Goal: Task Accomplishment & Management: Manage account settings

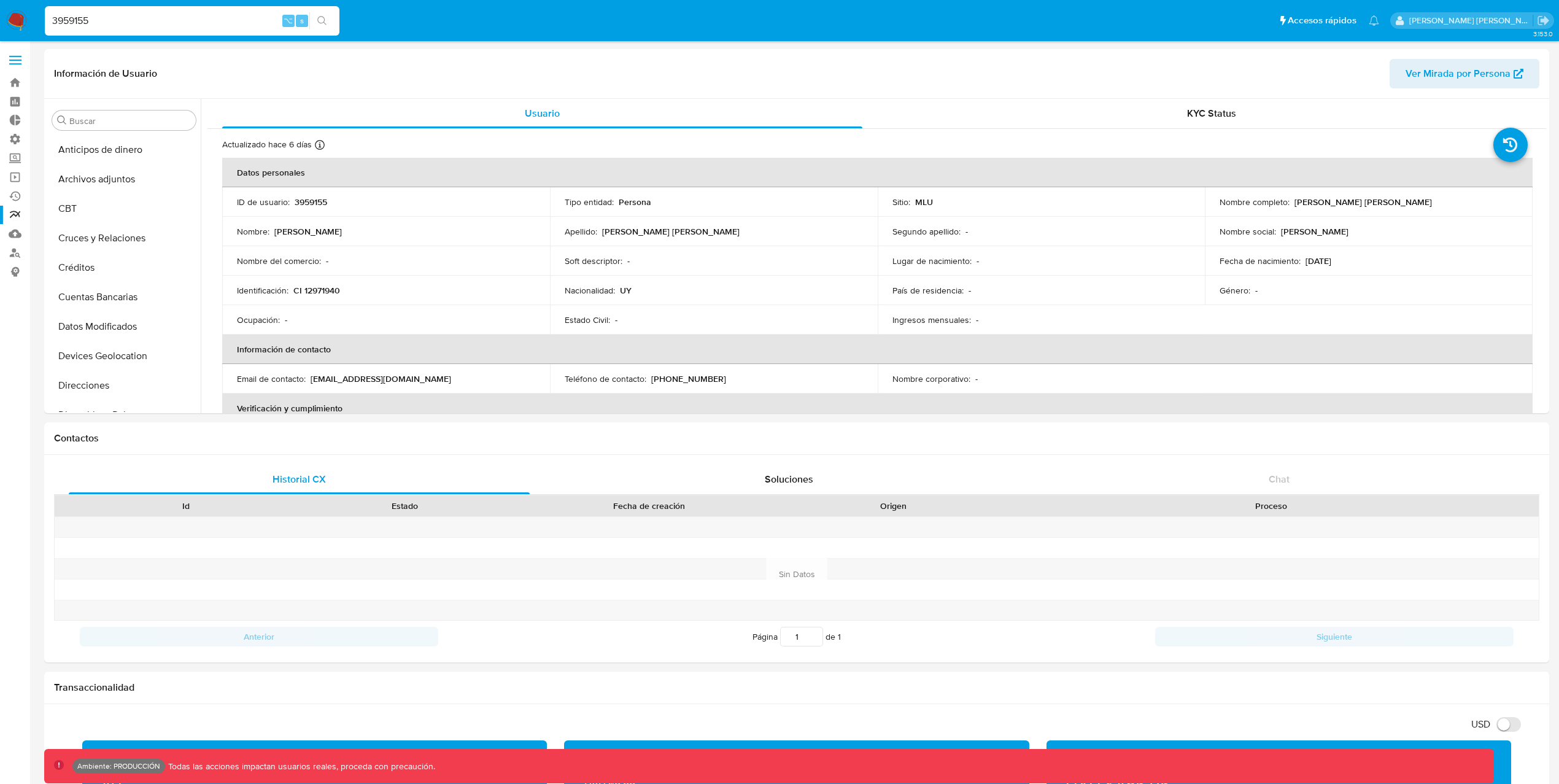
select select "10"
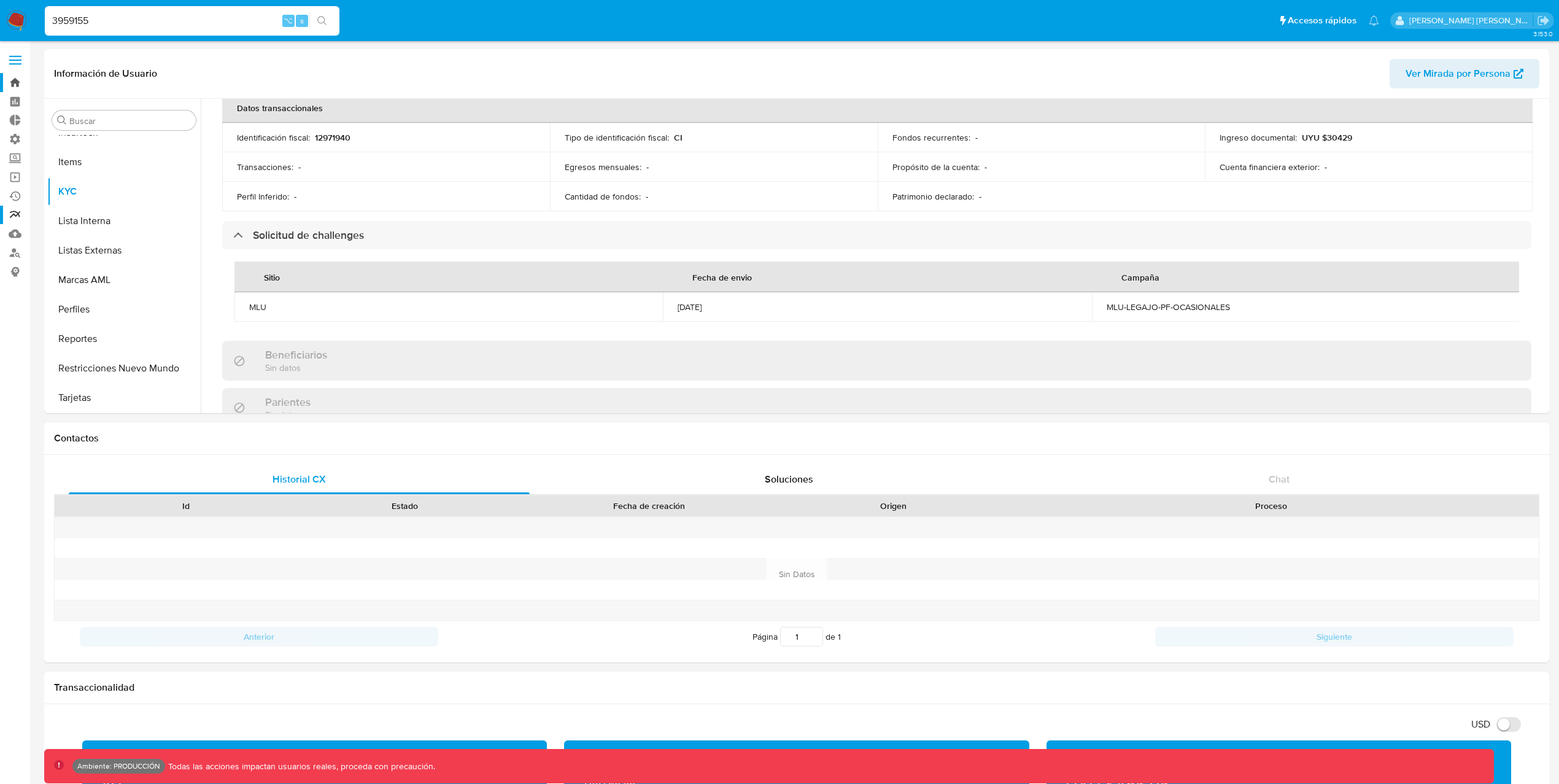
click at [16, 78] on link "Bandeja" at bounding box center [73, 83] width 146 height 19
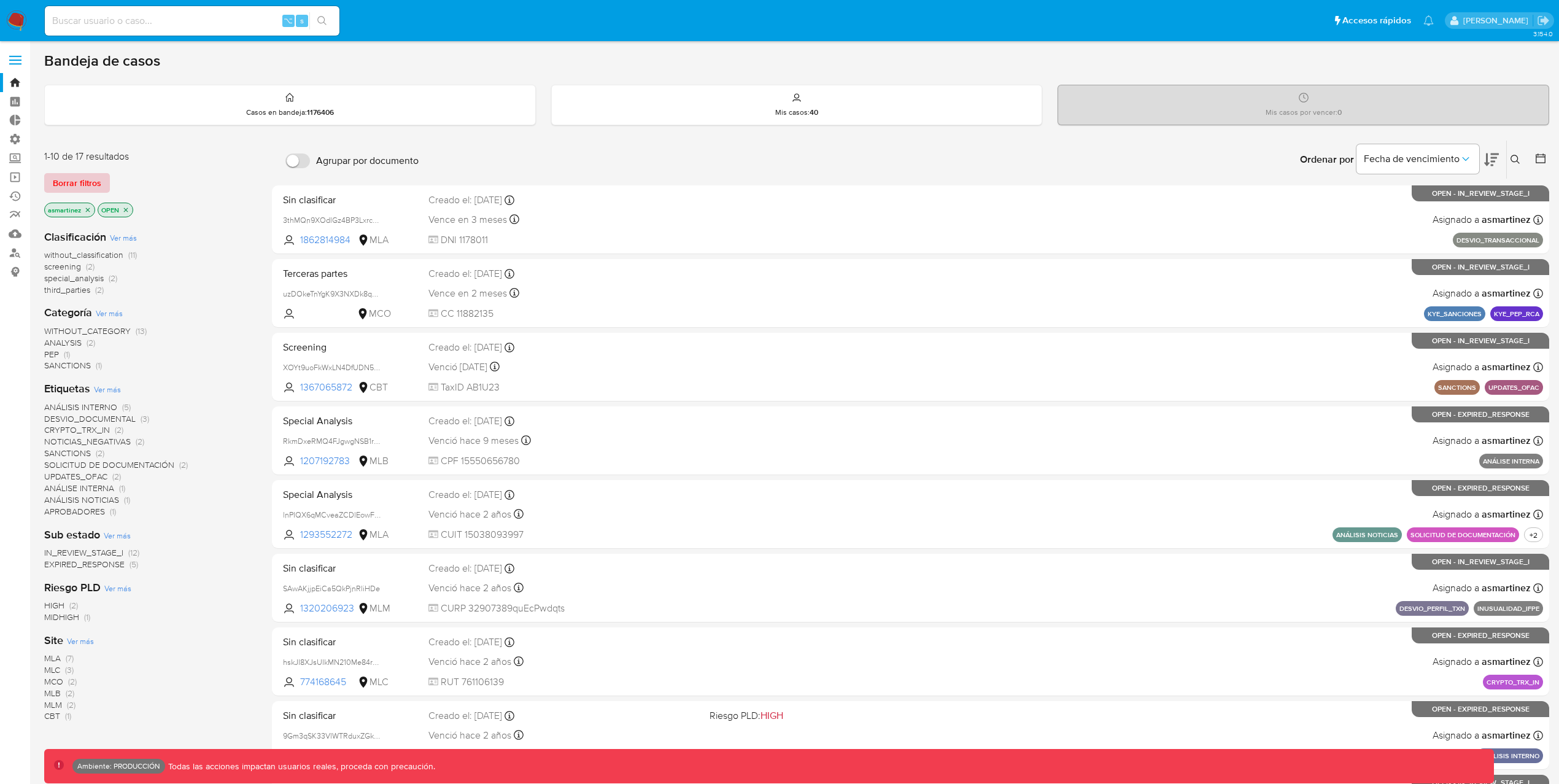
click at [88, 186] on span "Borrar filtros" at bounding box center [77, 182] width 49 height 17
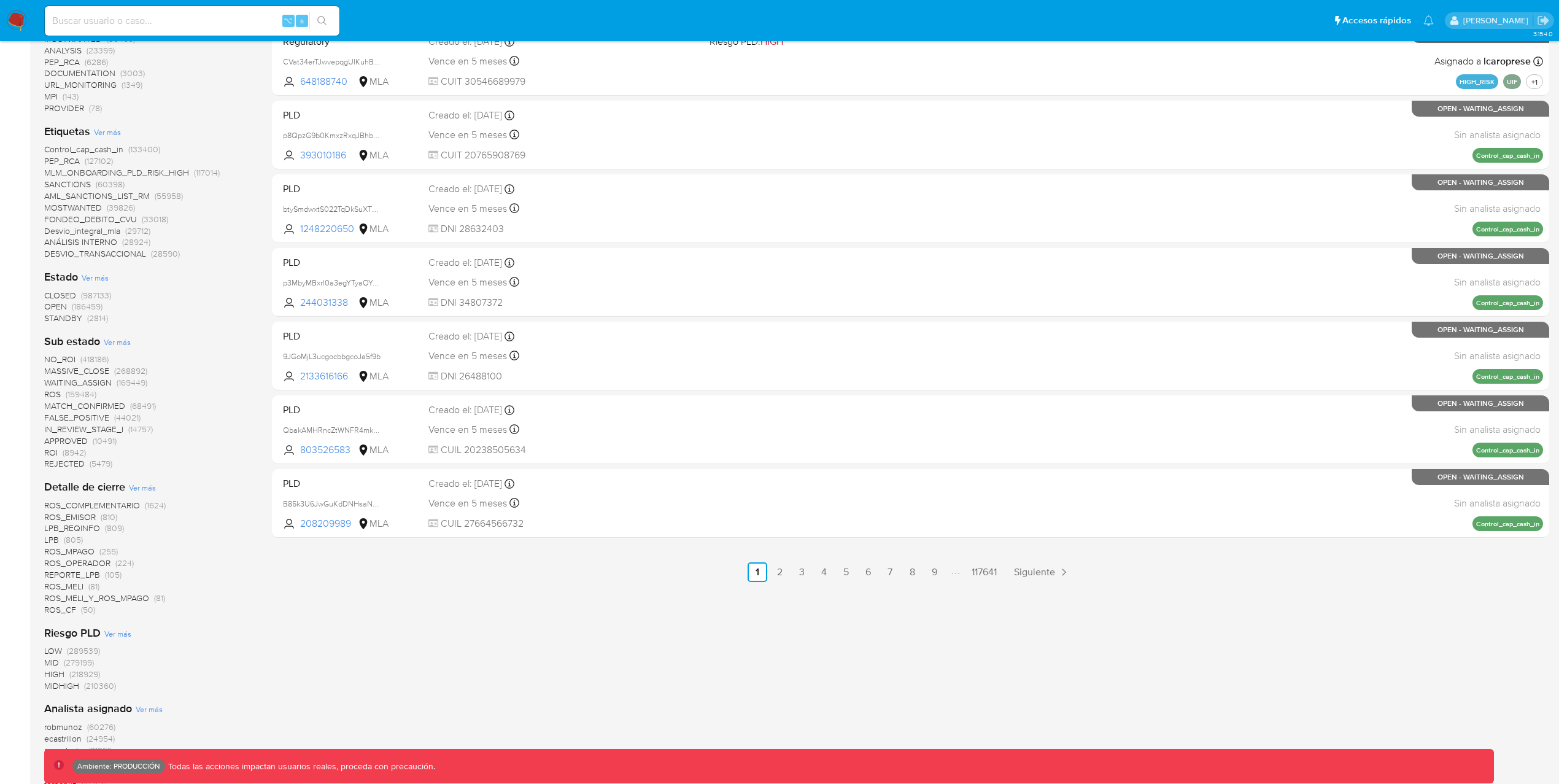
scroll to position [641, 0]
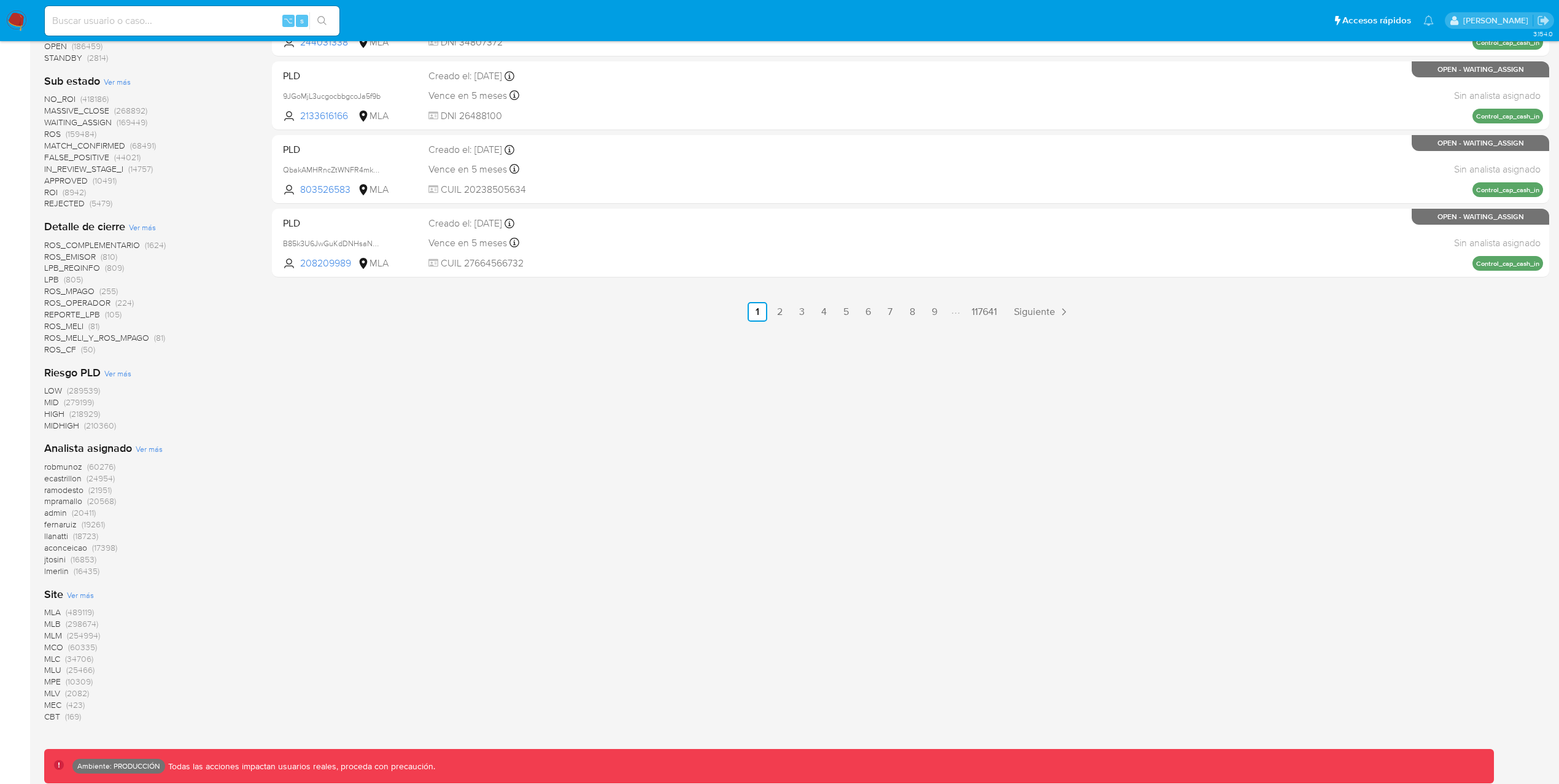
click at [65, 620] on span "(298674)" at bounding box center [81, 623] width 33 height 12
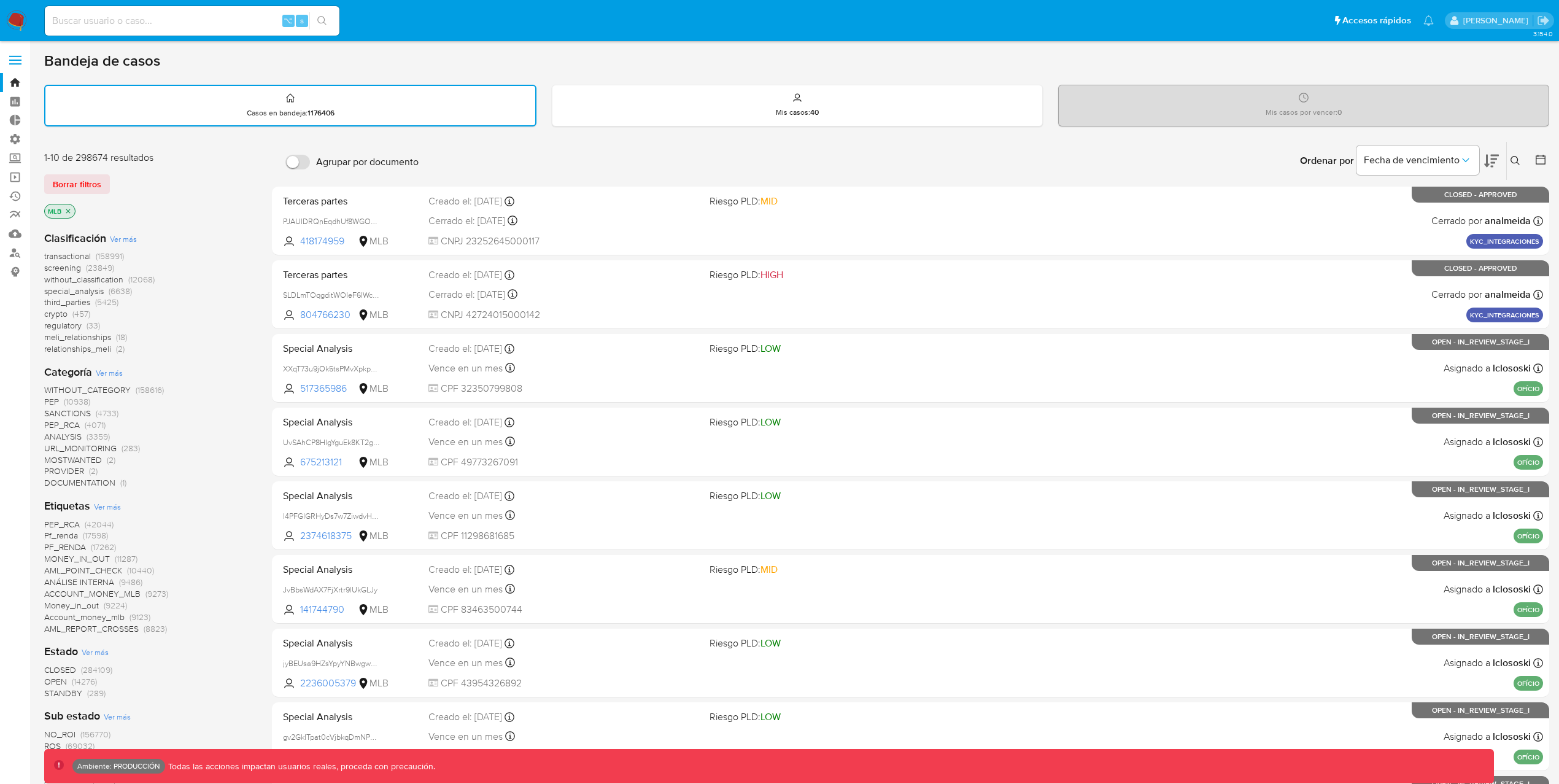
click at [83, 254] on span "transactional" at bounding box center [67, 256] width 47 height 12
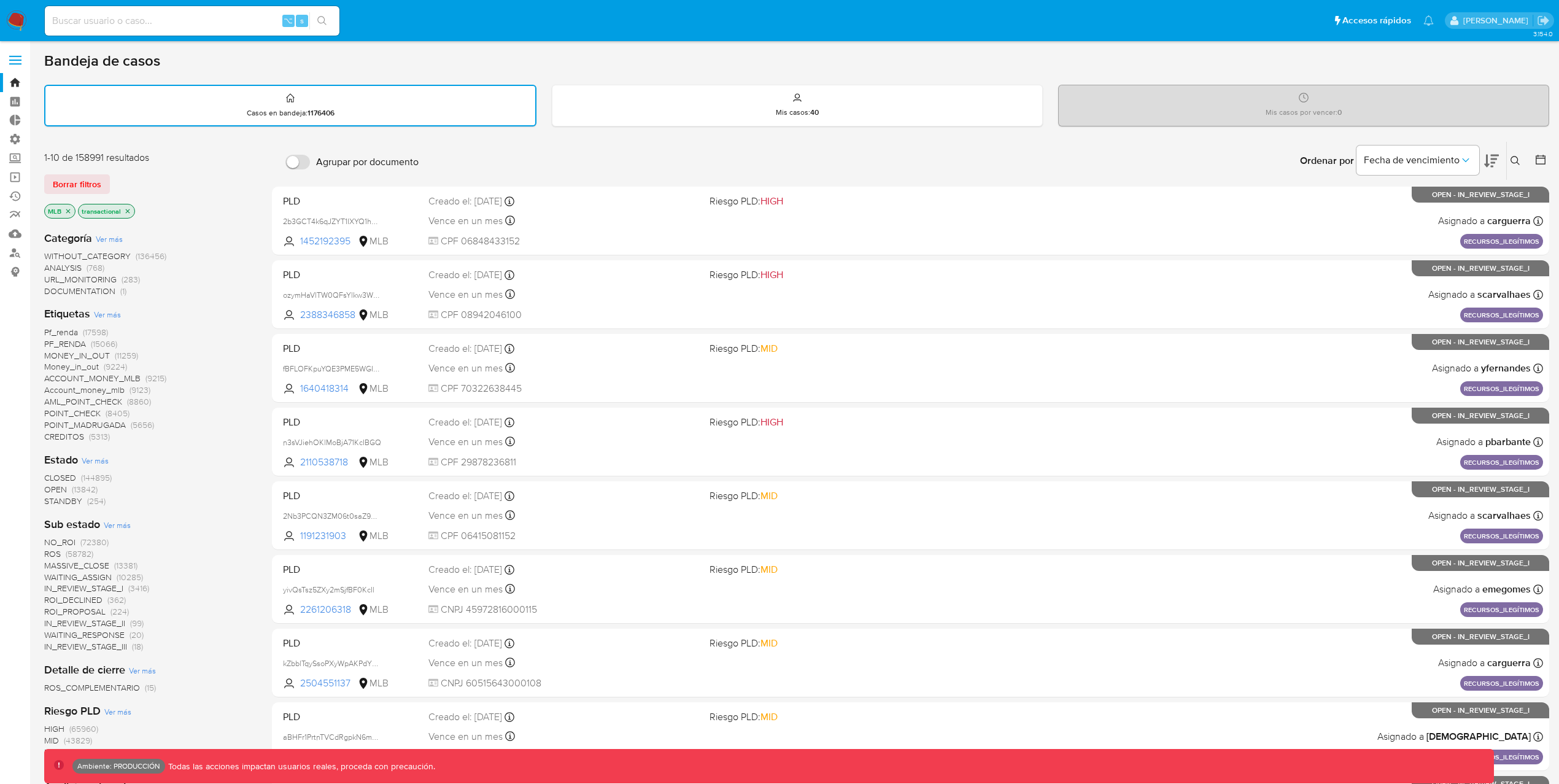
click at [65, 477] on span "CLOSED" at bounding box center [60, 477] width 32 height 12
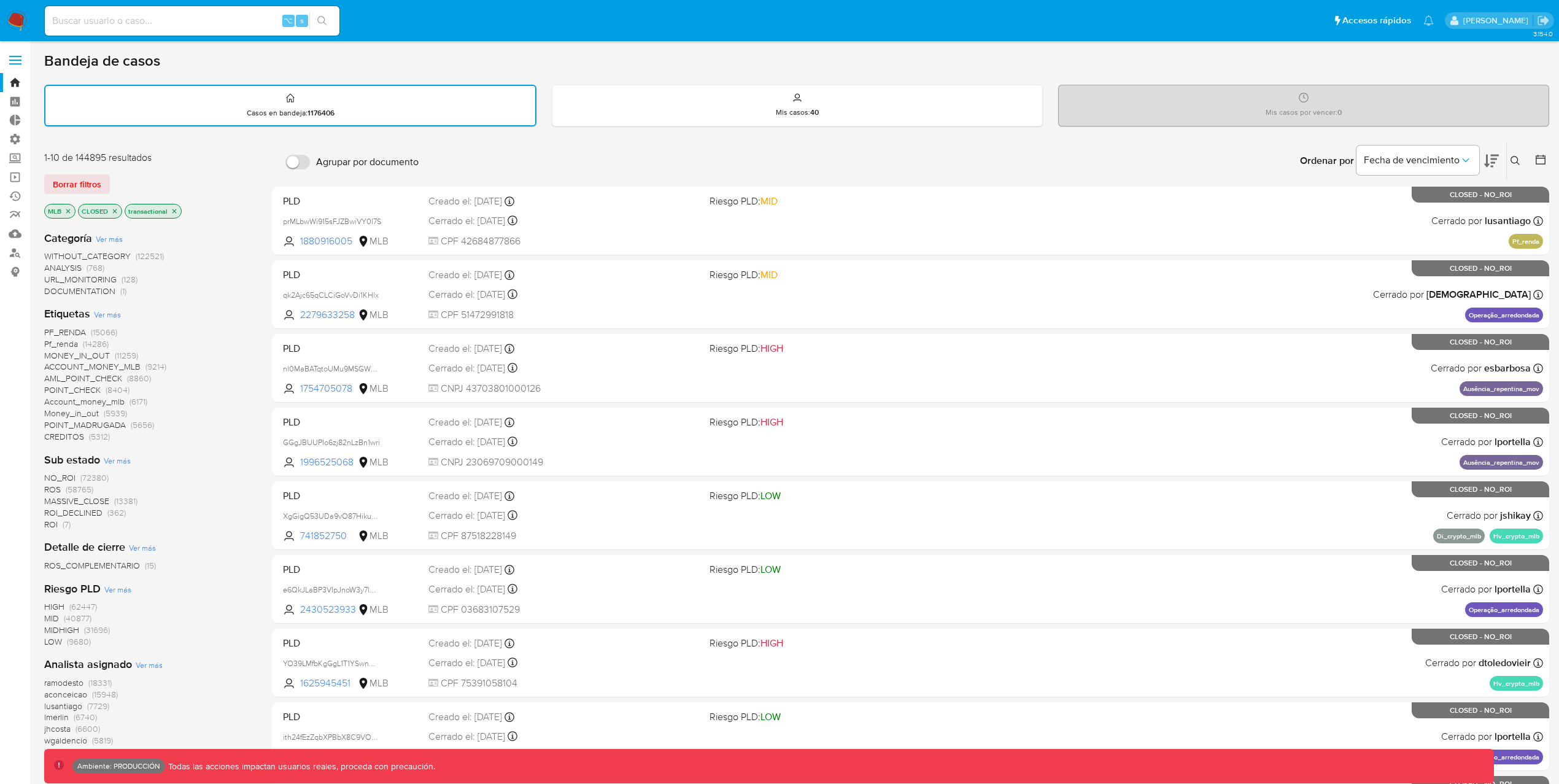
click at [54, 484] on span "ROS" at bounding box center [52, 489] width 17 height 12
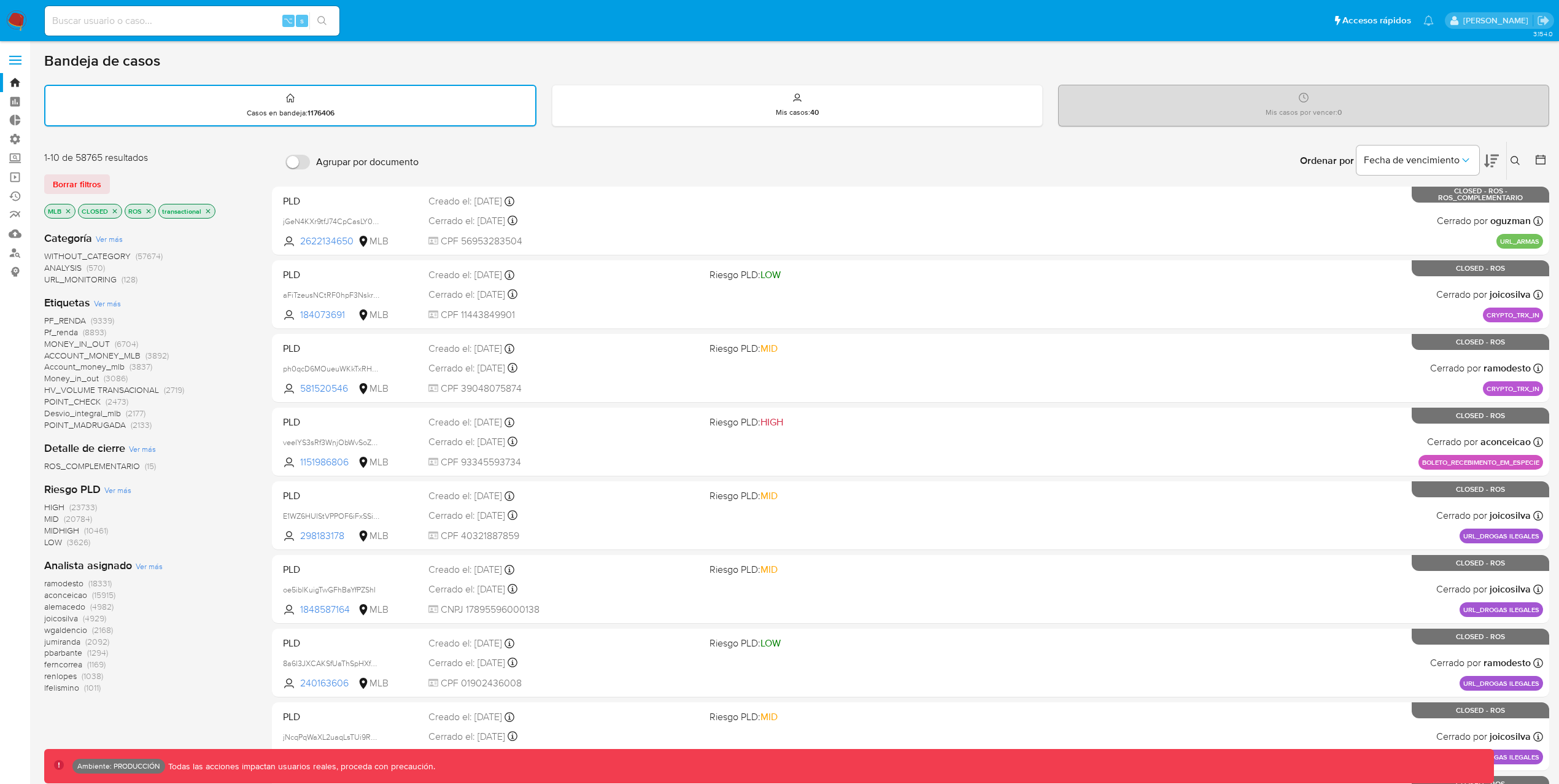
click at [1545, 158] on icon at bounding box center [1541, 160] width 12 height 12
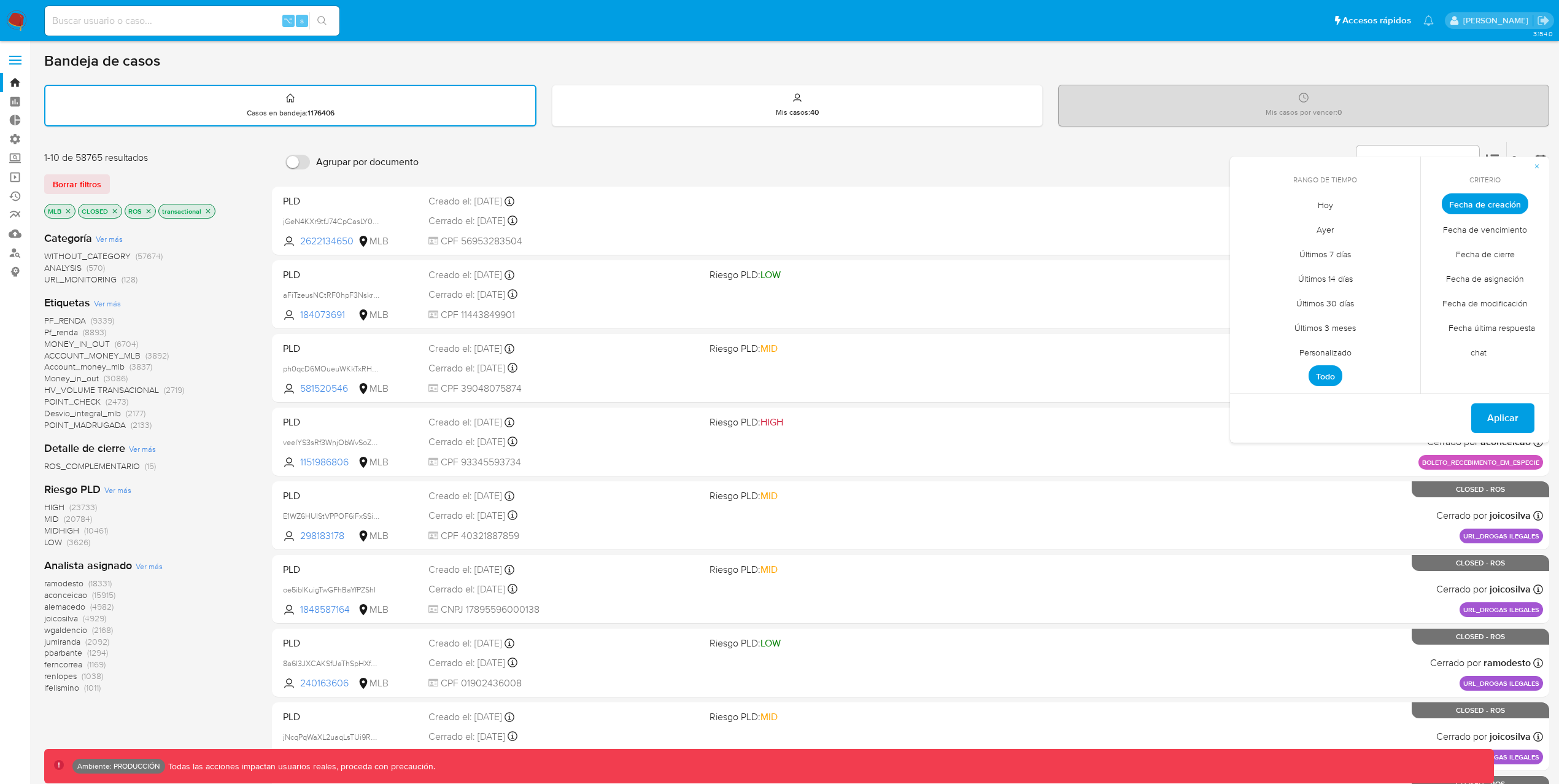
click at [1503, 254] on span "Fecha de cierre" at bounding box center [1486, 254] width 85 height 25
click at [1333, 348] on span "Personalizado" at bounding box center [1326, 352] width 78 height 25
click at [1247, 225] on icon "Mes anterior" at bounding box center [1249, 226] width 5 height 9
click at [1274, 270] on button "1" at bounding box center [1276, 271] width 19 height 19
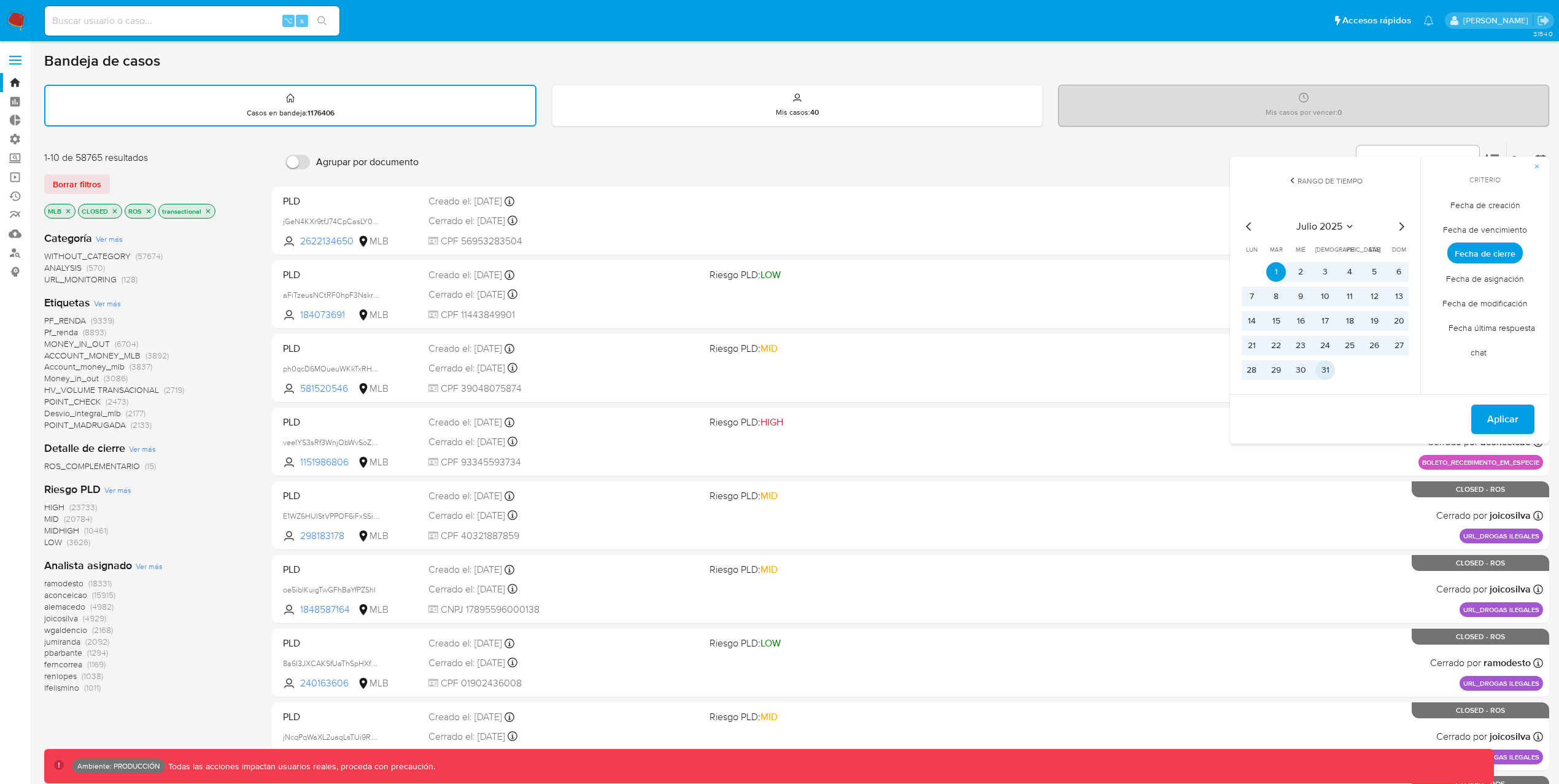
click at [1326, 369] on button "31" at bounding box center [1326, 370] width 19 height 19
click at [1500, 425] on span "Aplicar" at bounding box center [1502, 419] width 31 height 27
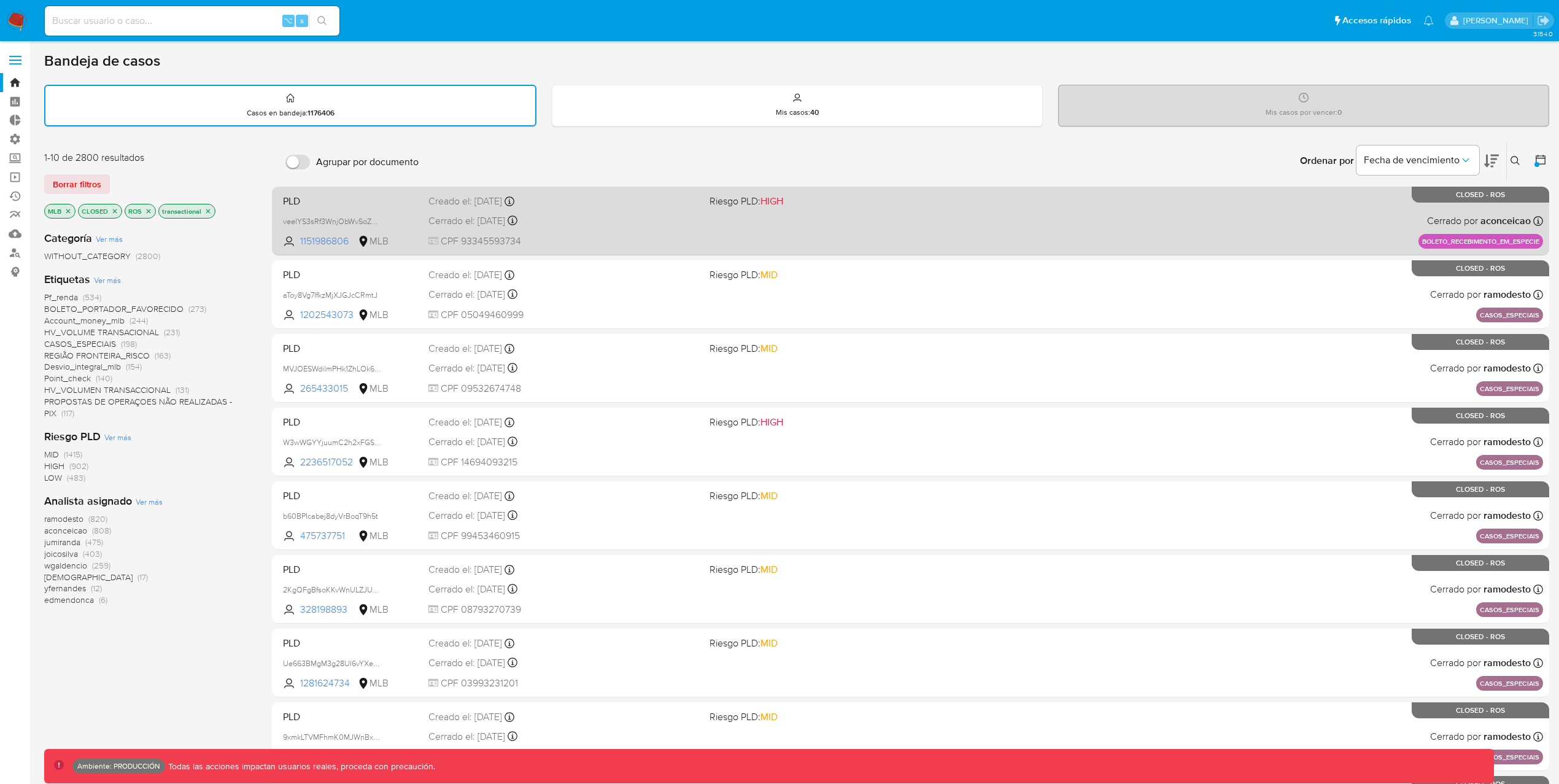
click at [581, 220] on div "Cerrado el: 23/07/2025 Cerrado el: 23/07/2025 09:09:56" at bounding box center [564, 220] width 271 height 13
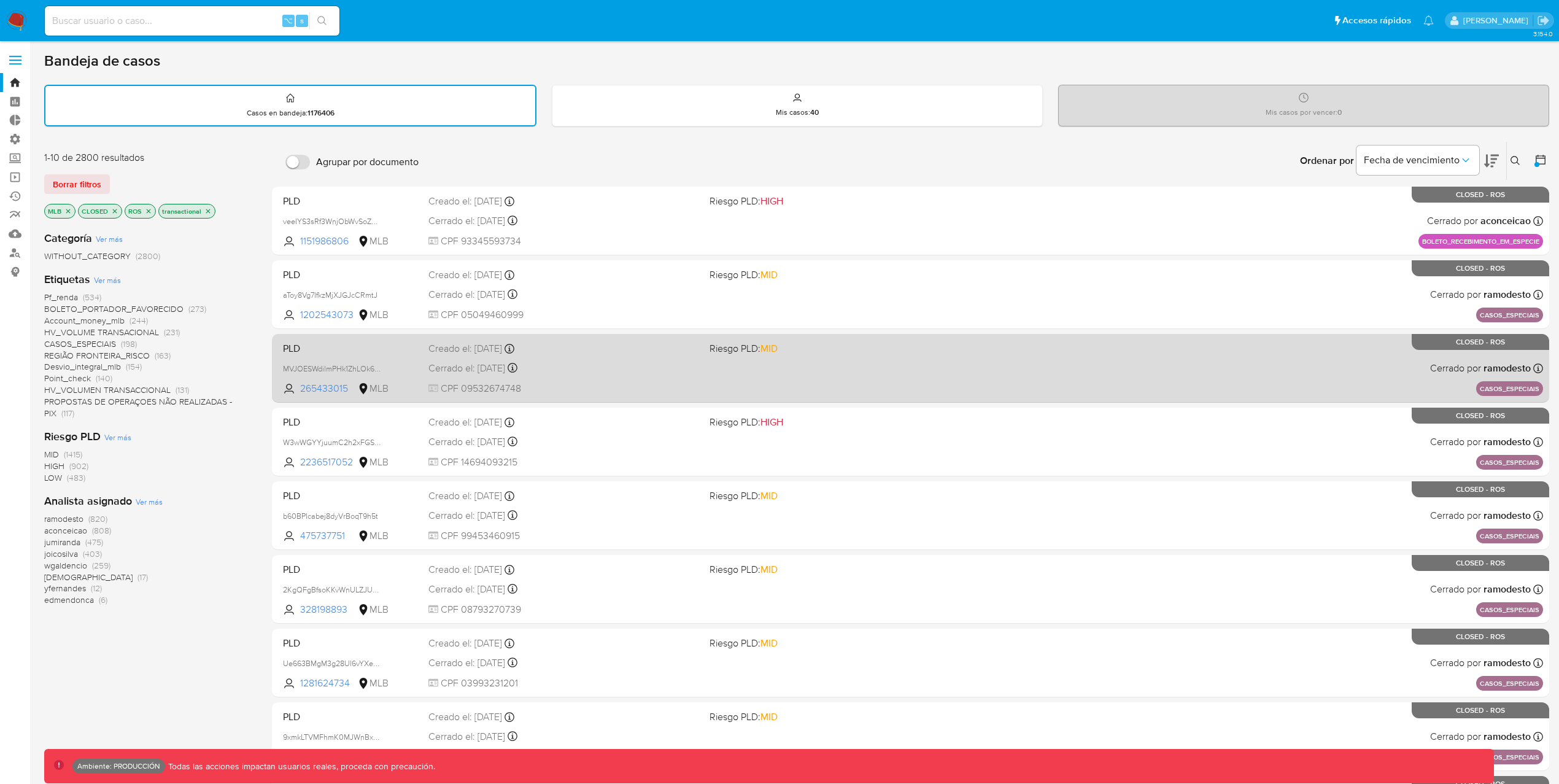
click at [966, 369] on div "PLD MVJOESWdilmPHk1ZhLOk6zN2 265433015 MLB Riesgo PLD: MID Creado el: 15/07/202…" at bounding box center [911, 368] width 1265 height 62
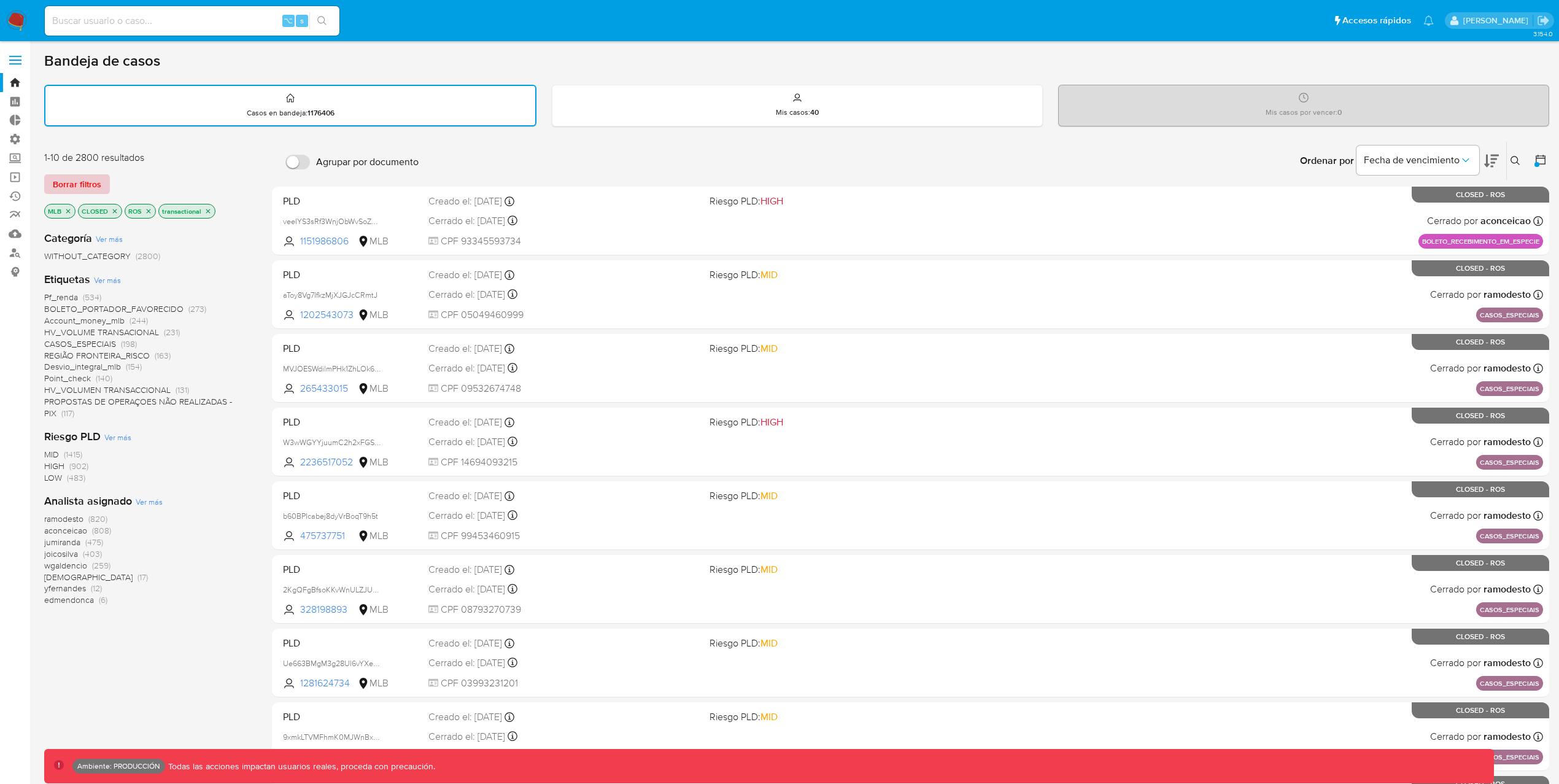
click at [73, 178] on span "Borrar filtros" at bounding box center [77, 184] width 49 height 17
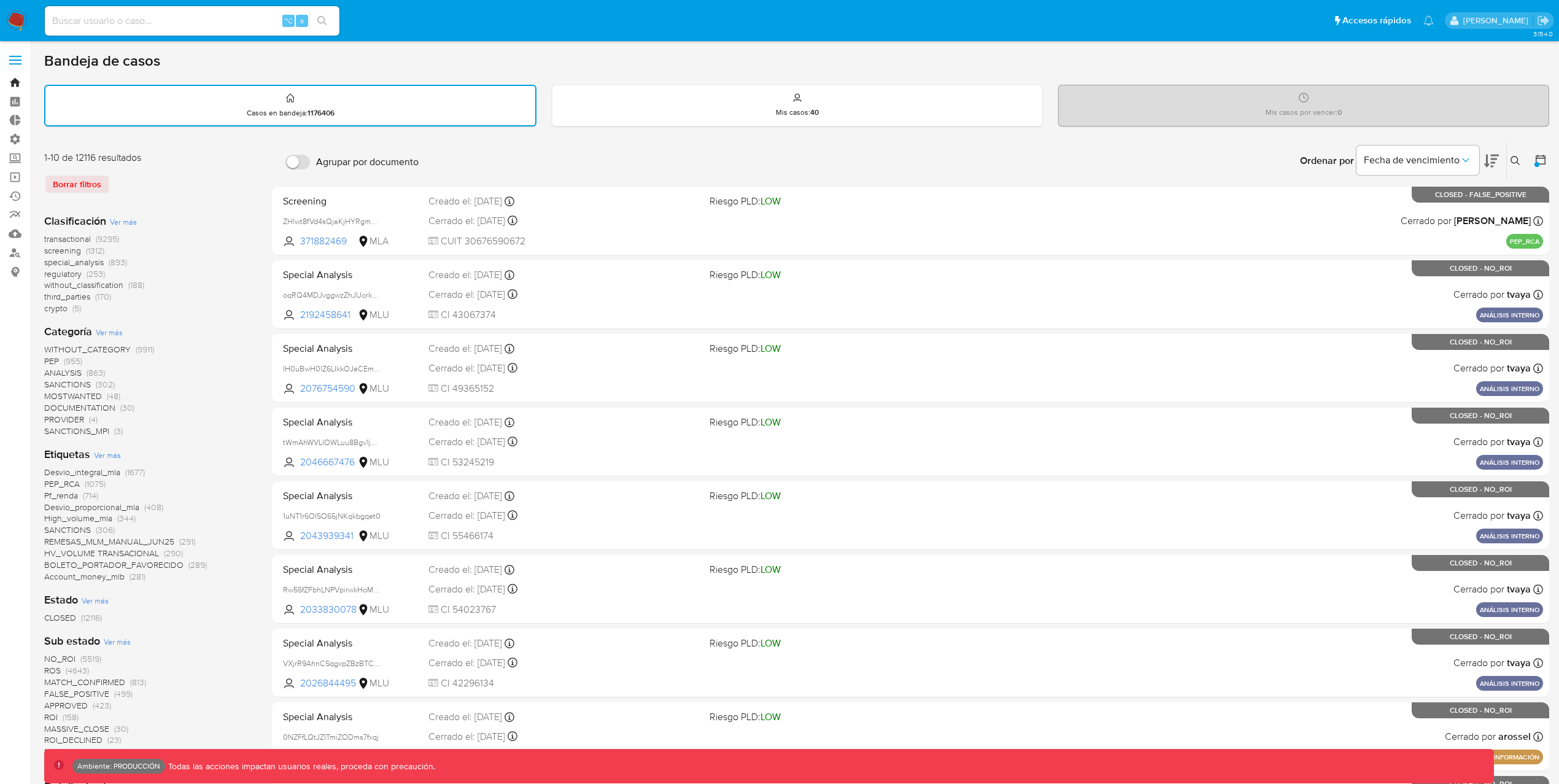
click at [11, 77] on link "Bandeja" at bounding box center [73, 83] width 146 height 19
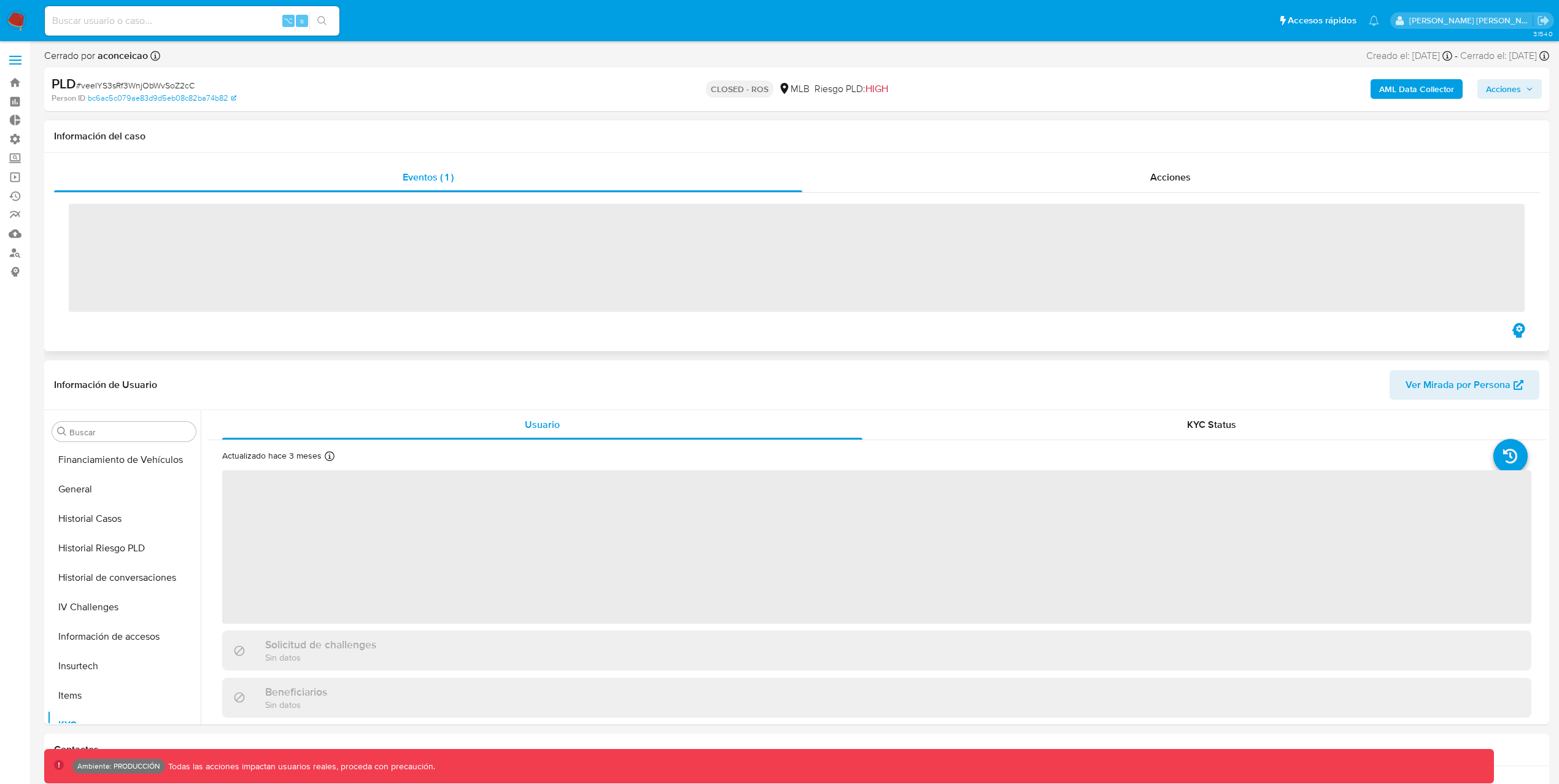
scroll to position [548, 0]
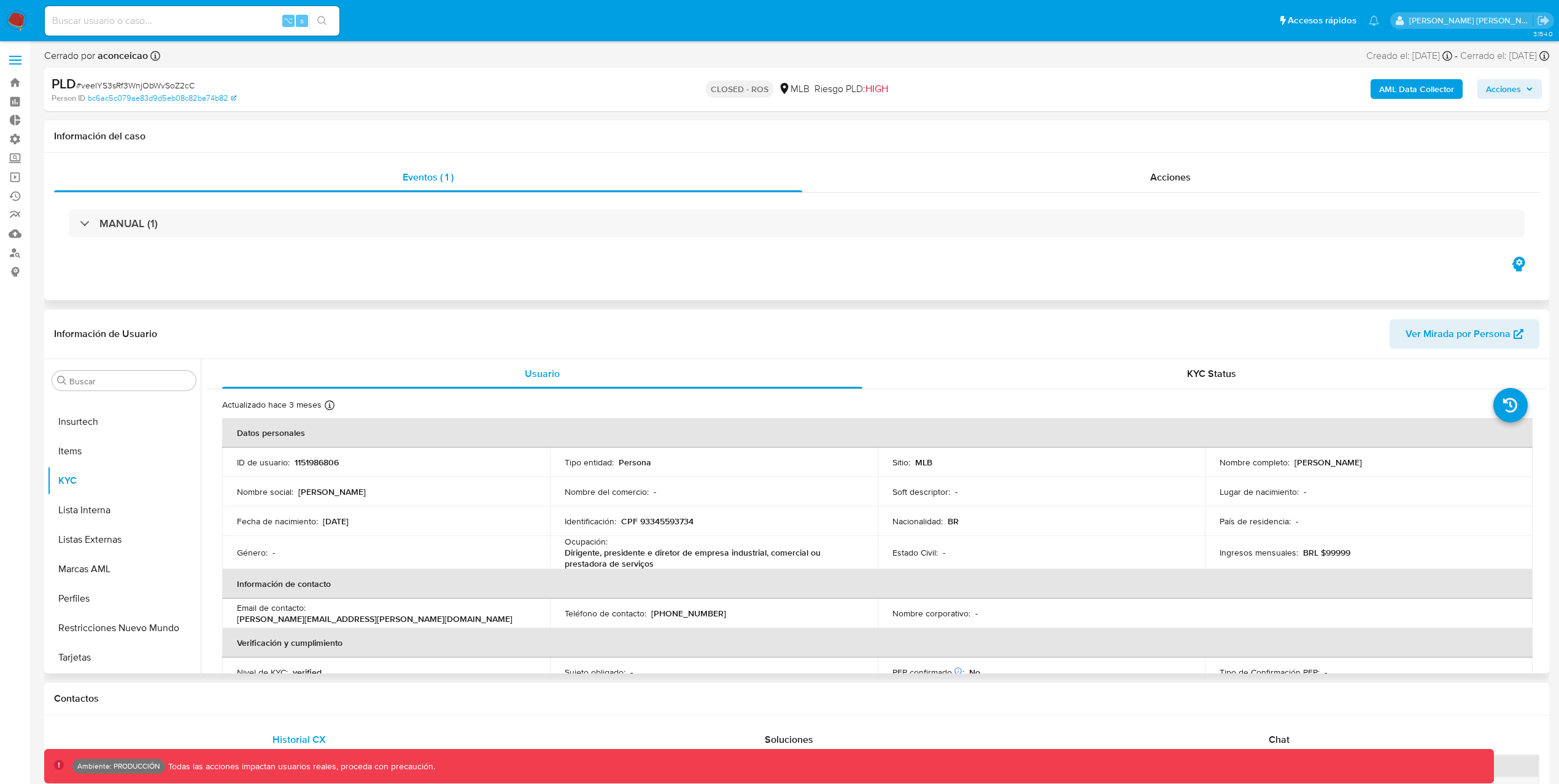
select select "10"
click at [125, 443] on button "Archivos adjuntos" at bounding box center [118, 438] width 143 height 29
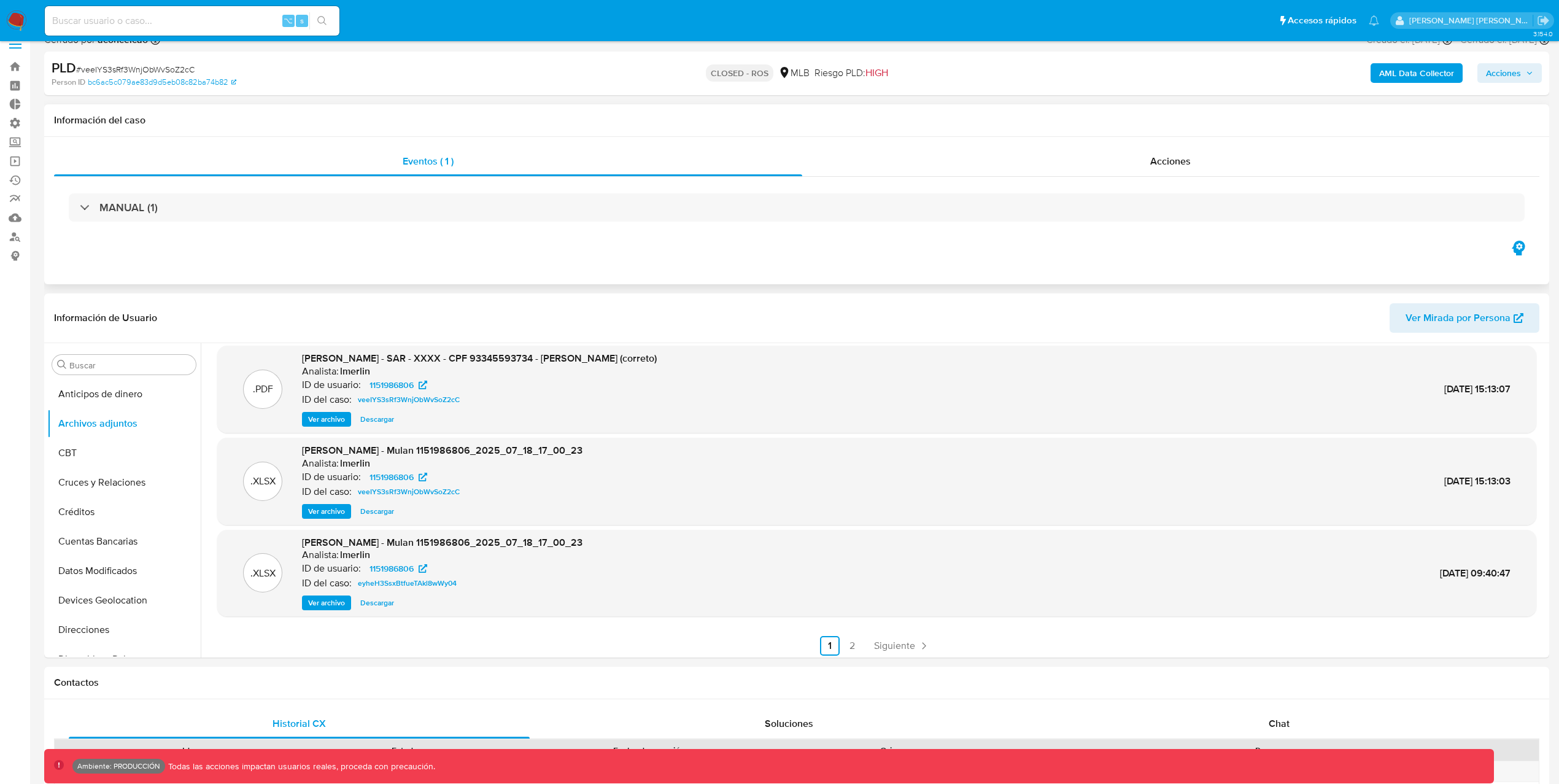
scroll to position [103, 0]
click at [851, 643] on link "2" at bounding box center [852, 641] width 19 height 19
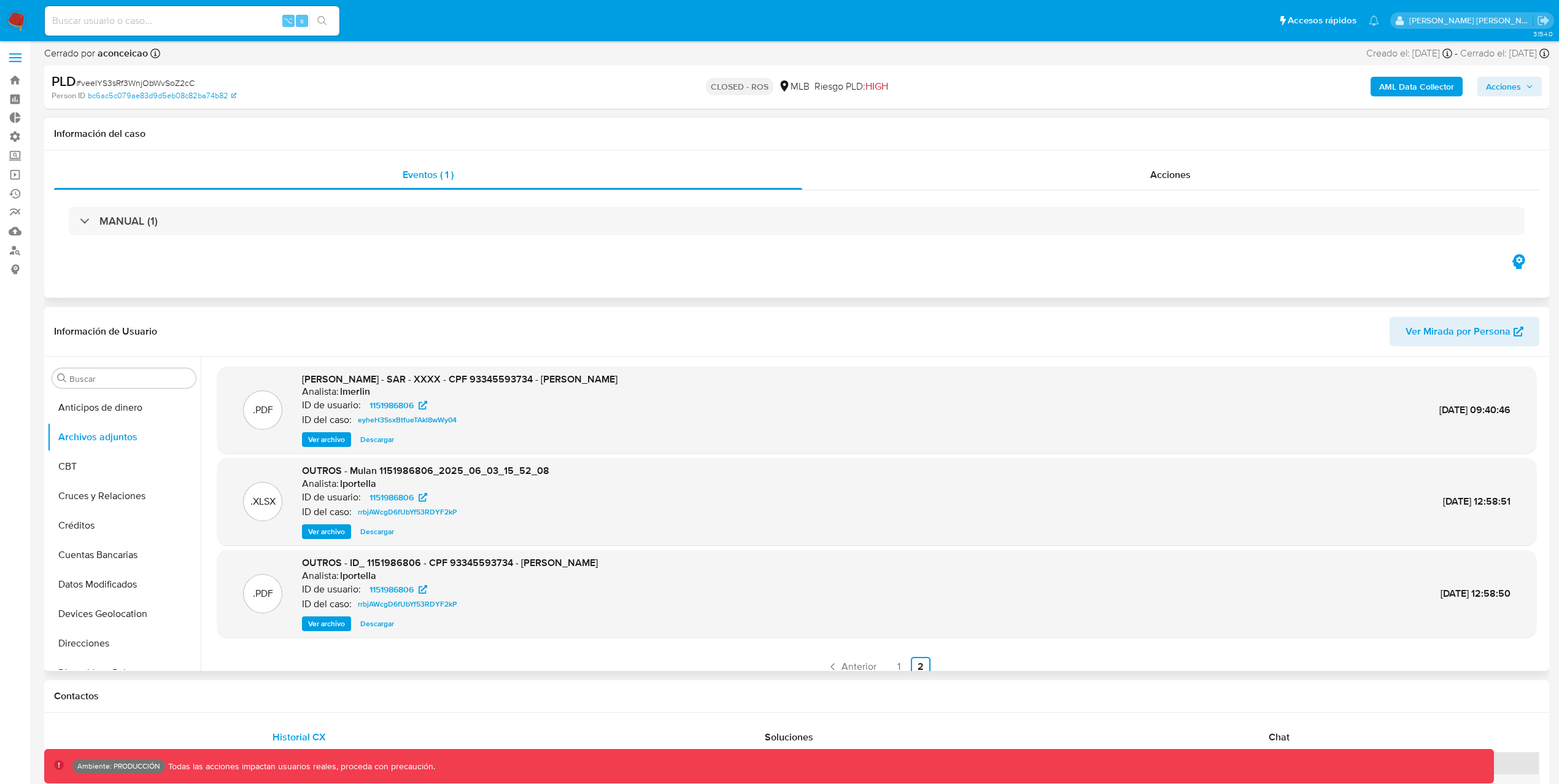
scroll to position [0, 0]
click at [892, 668] on link "1" at bounding box center [898, 669] width 19 height 19
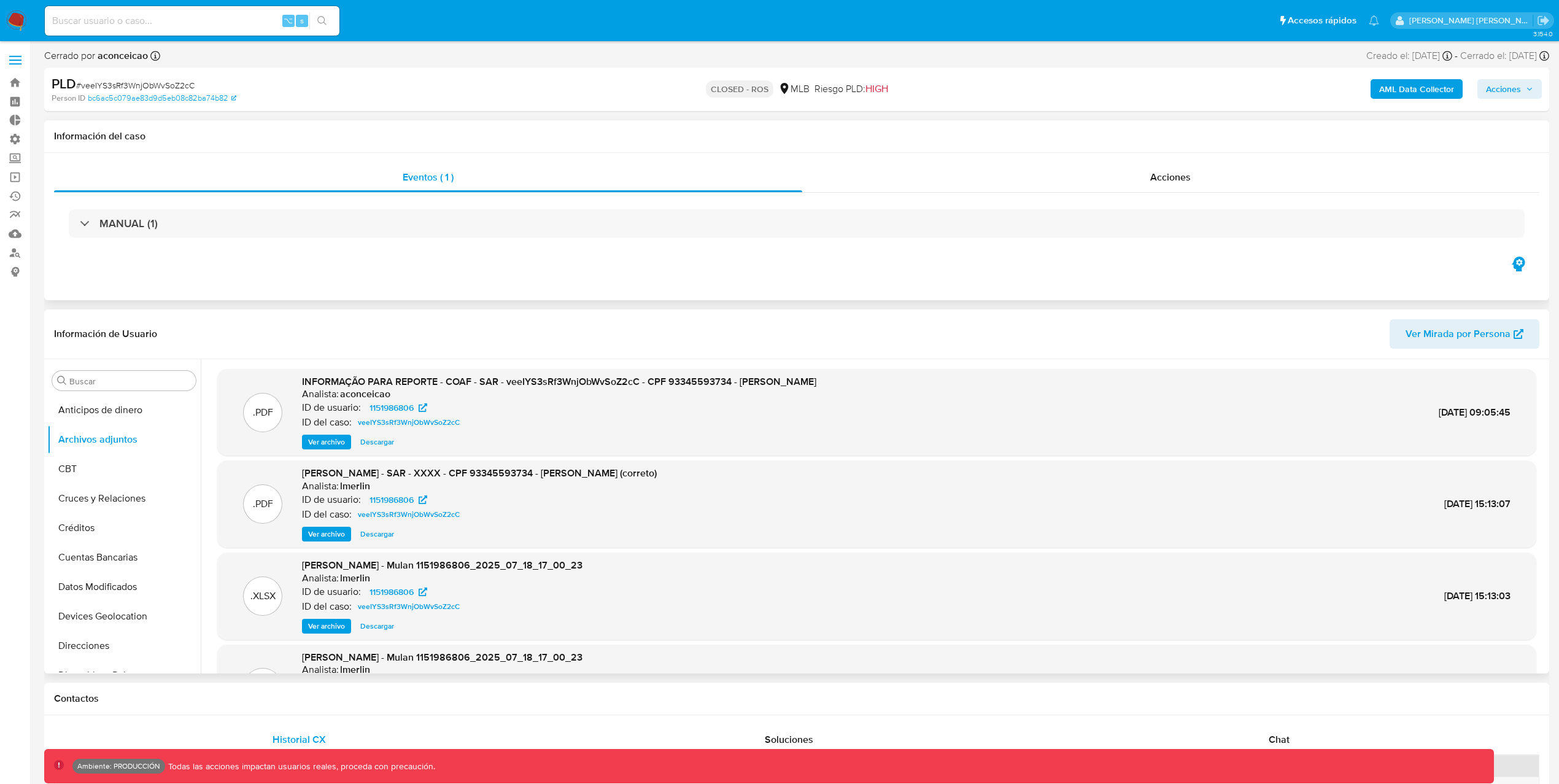
click at [383, 442] on span "Descargar" at bounding box center [378, 442] width 34 height 12
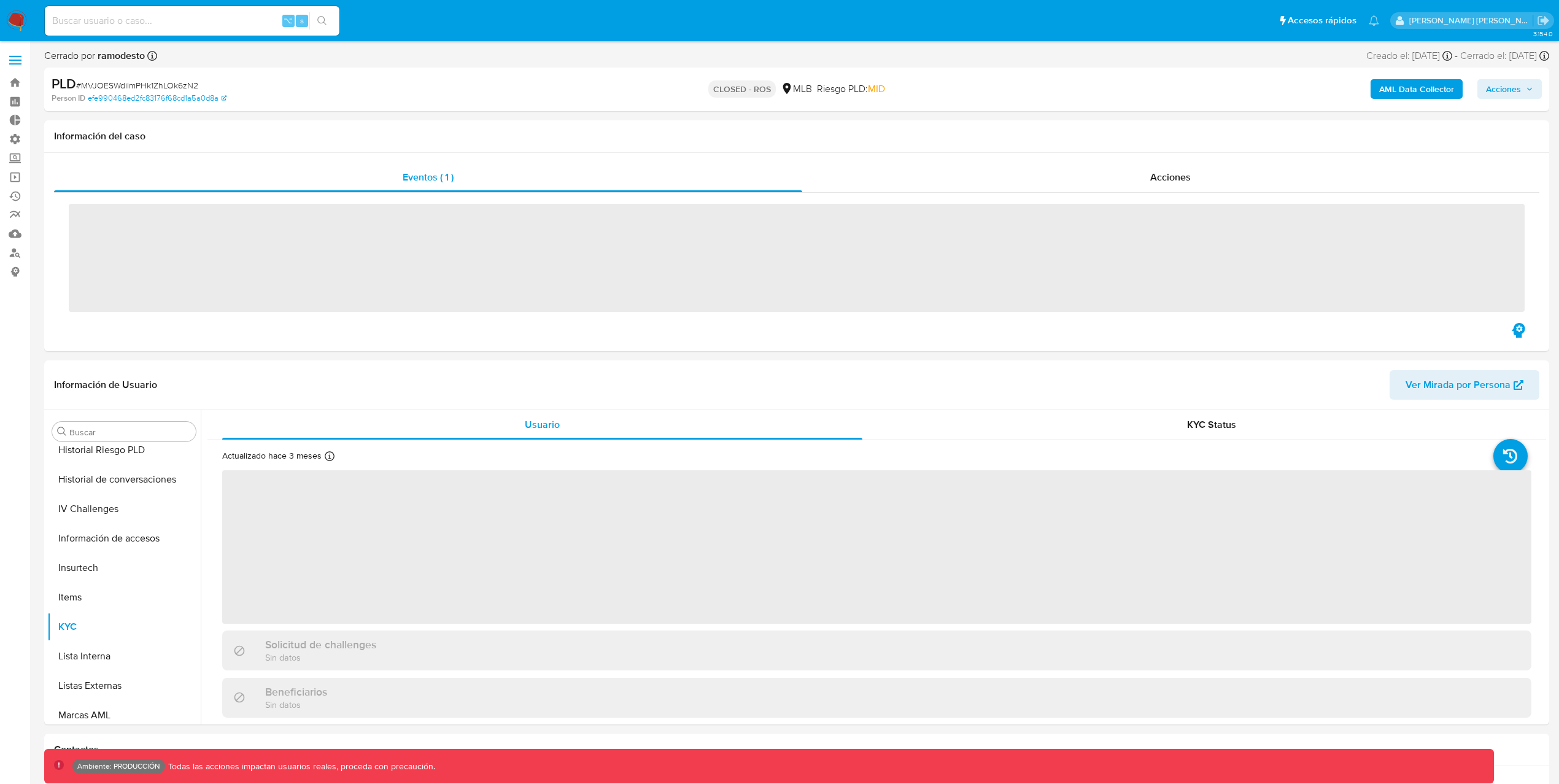
scroll to position [548, 0]
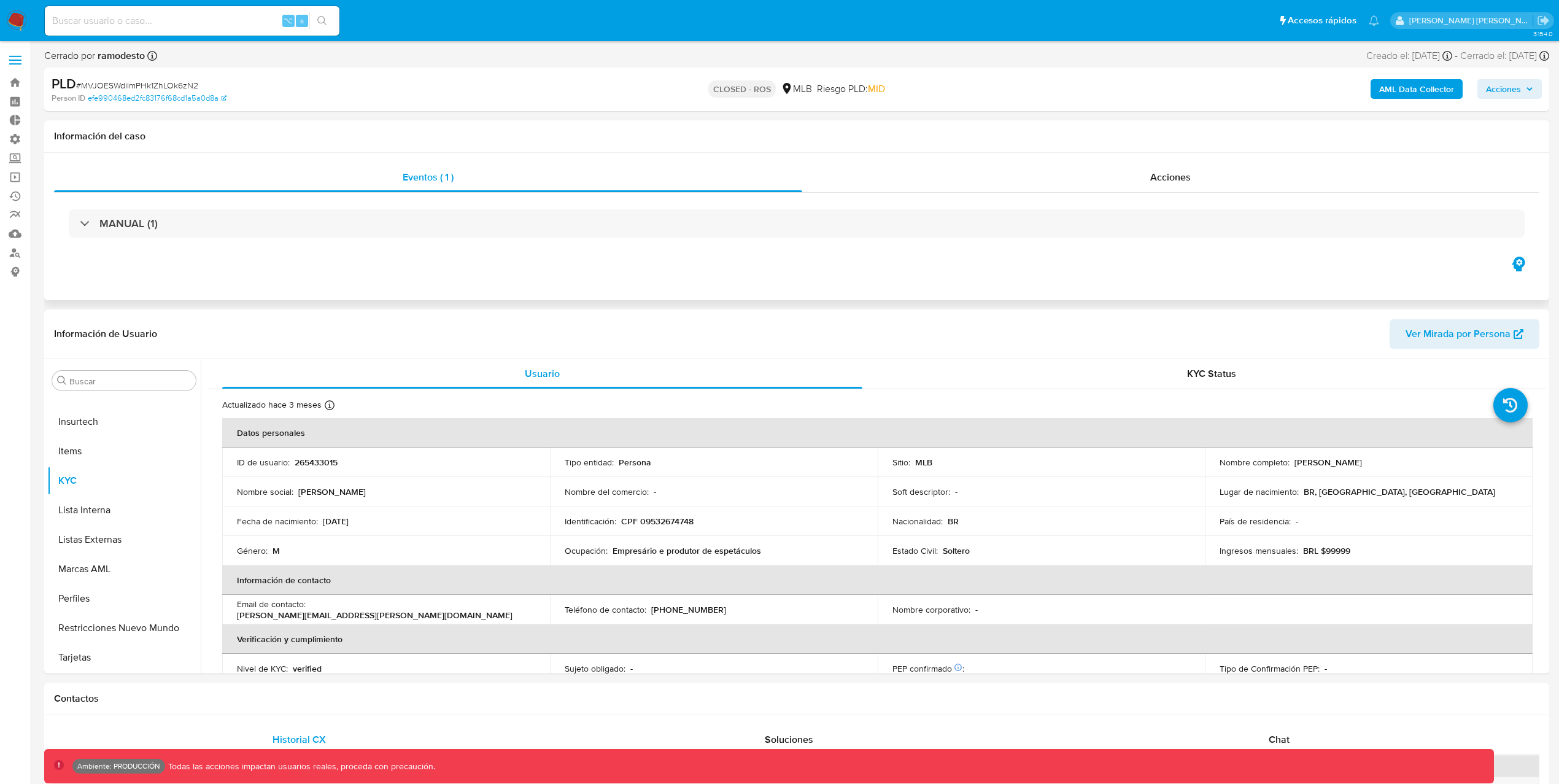
select select "10"
click at [116, 440] on button "Archivos adjuntos" at bounding box center [118, 438] width 143 height 29
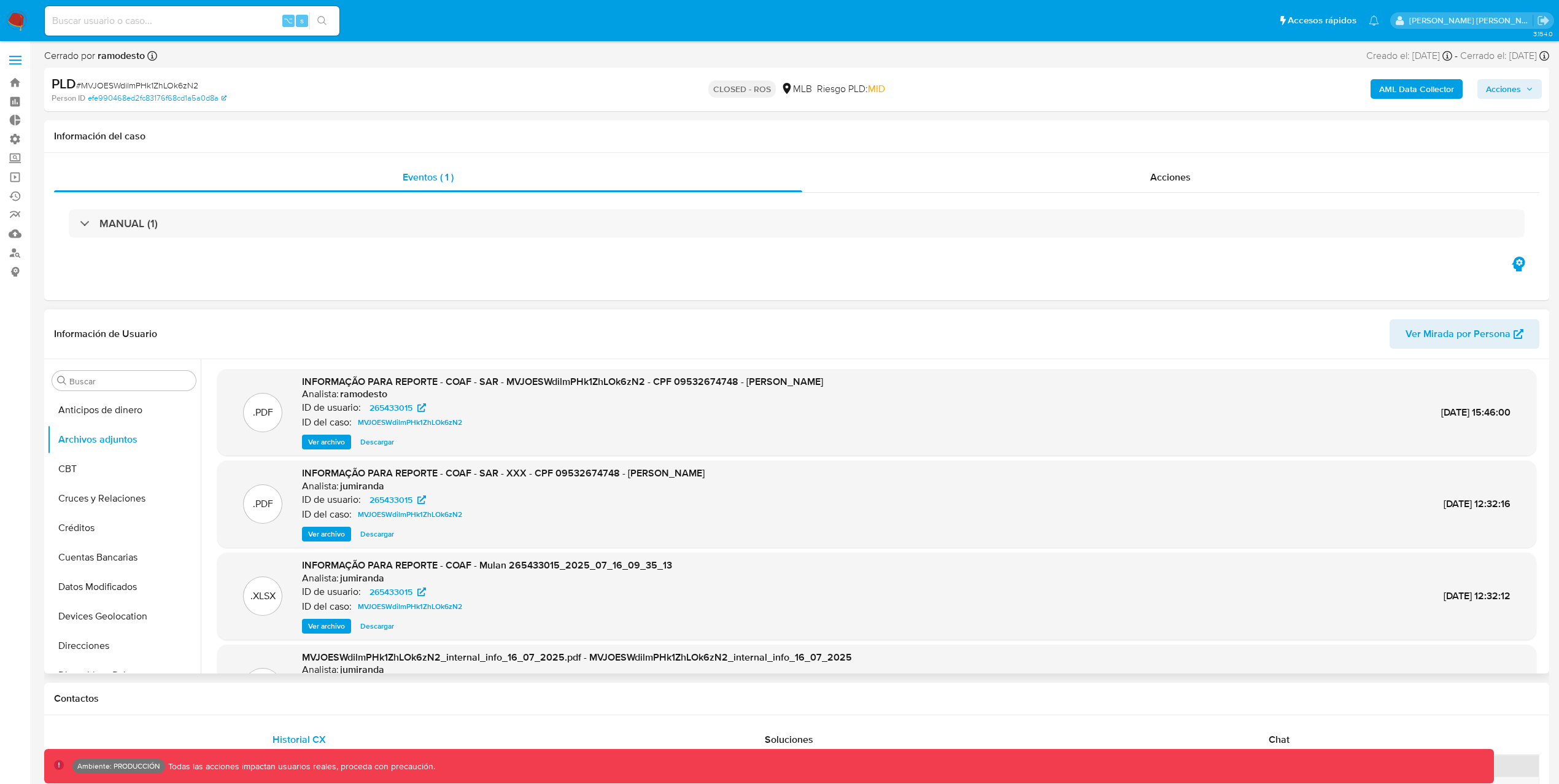
click at [315, 441] on span "Ver archivo" at bounding box center [327, 442] width 37 height 12
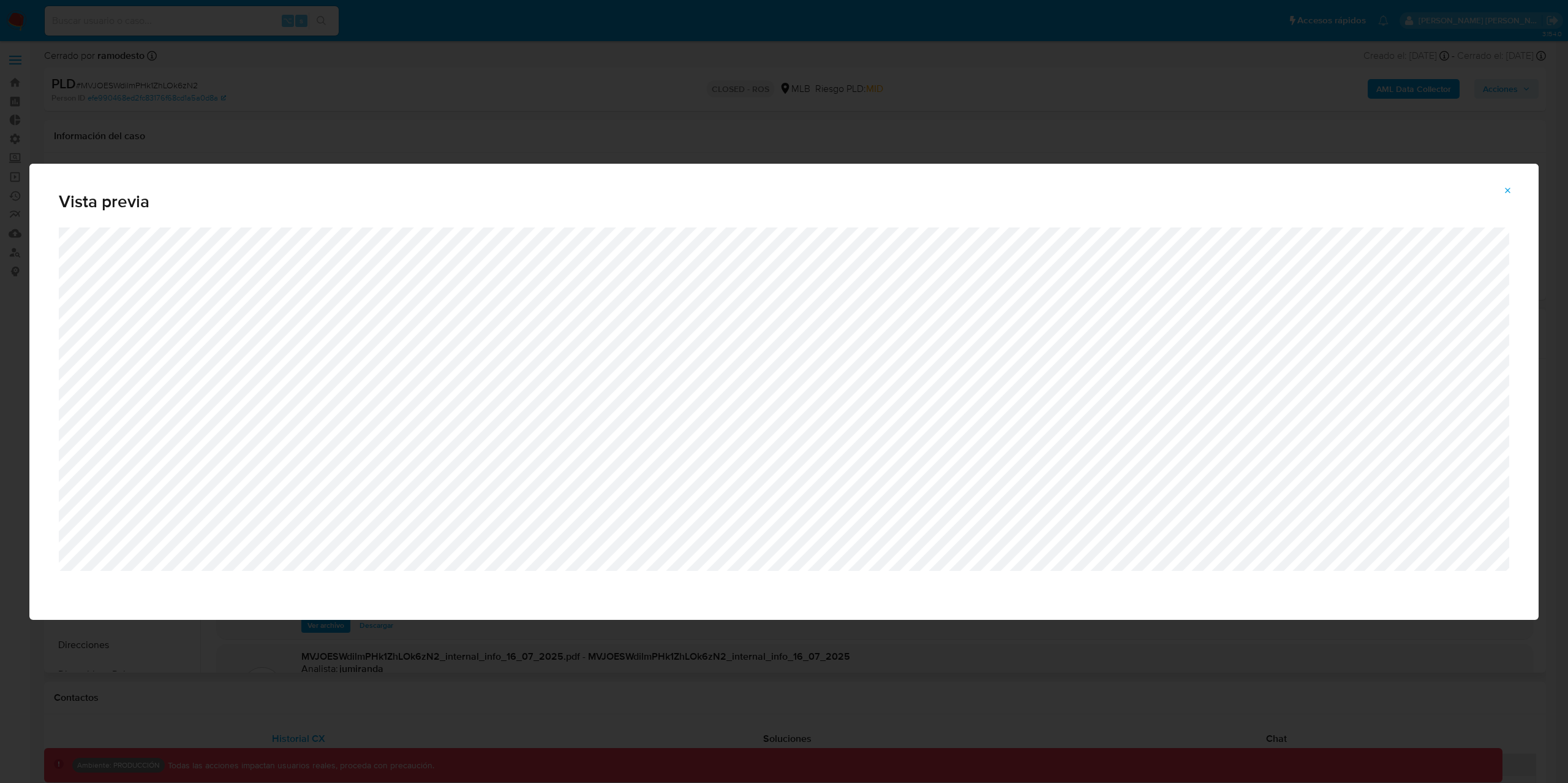
click at [1512, 192] on icon "Attachment preview" at bounding box center [1508, 190] width 10 height 10
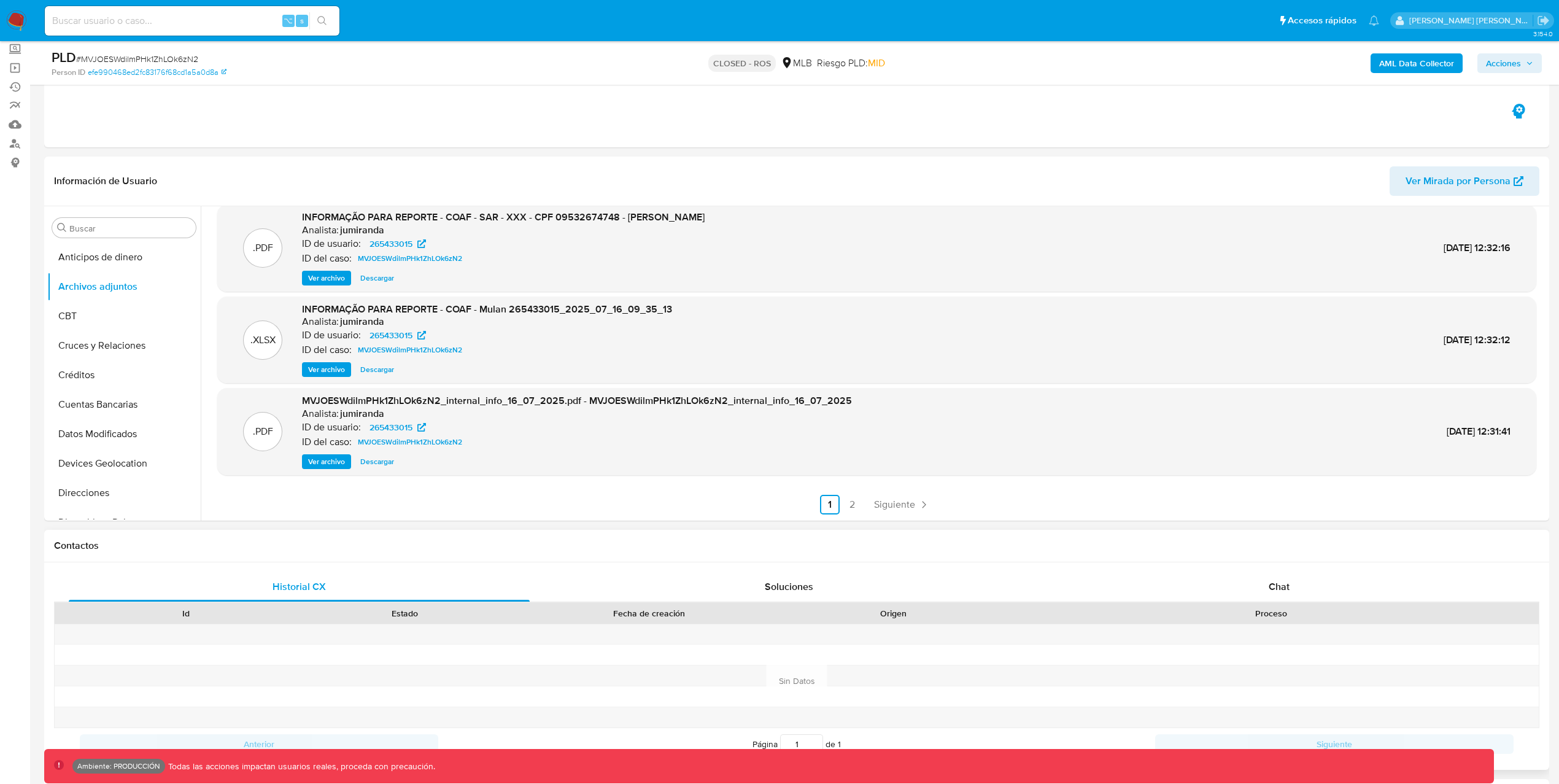
scroll to position [102, 0]
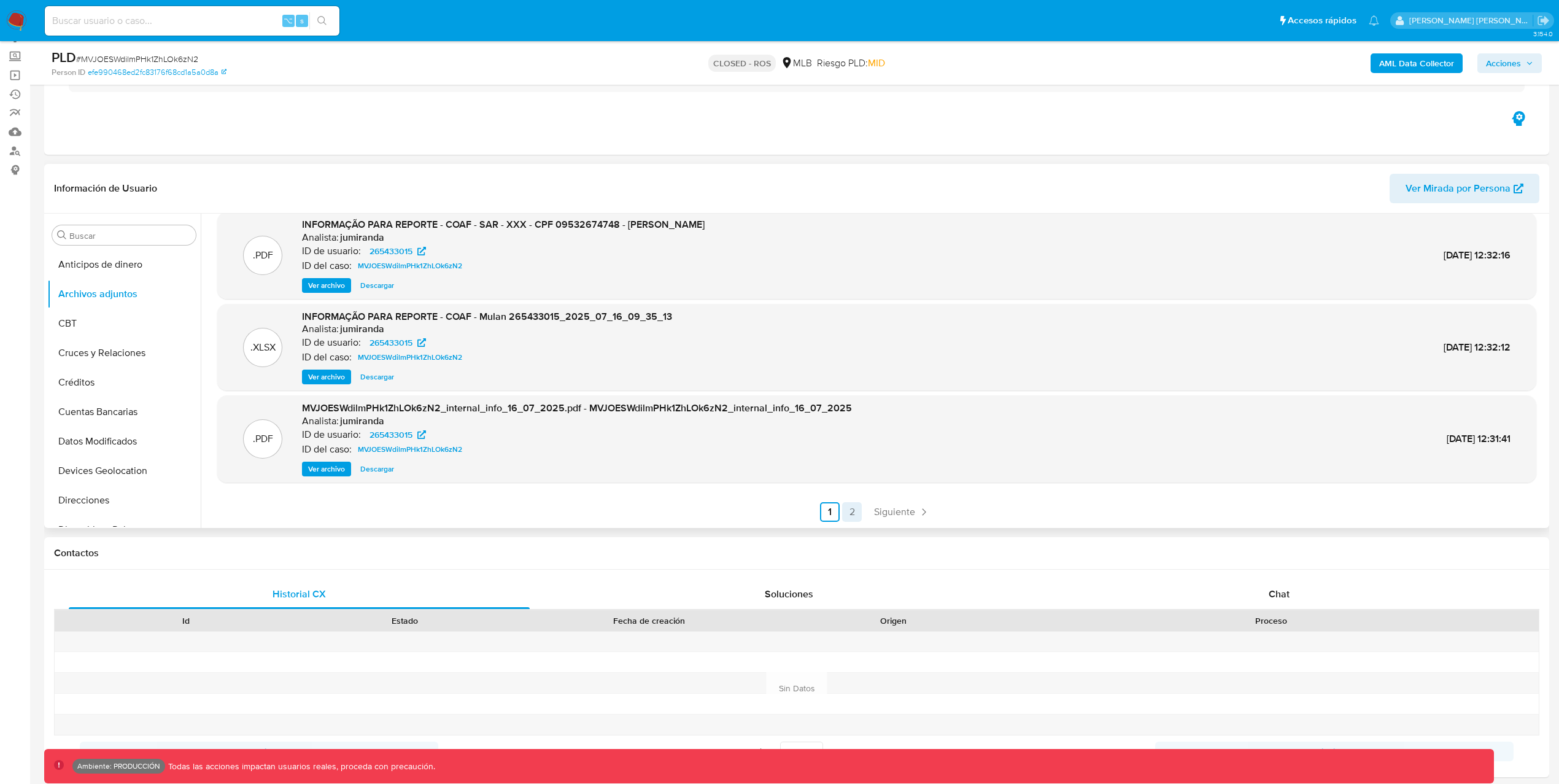
click at [852, 513] on link "2" at bounding box center [852, 512] width 19 height 19
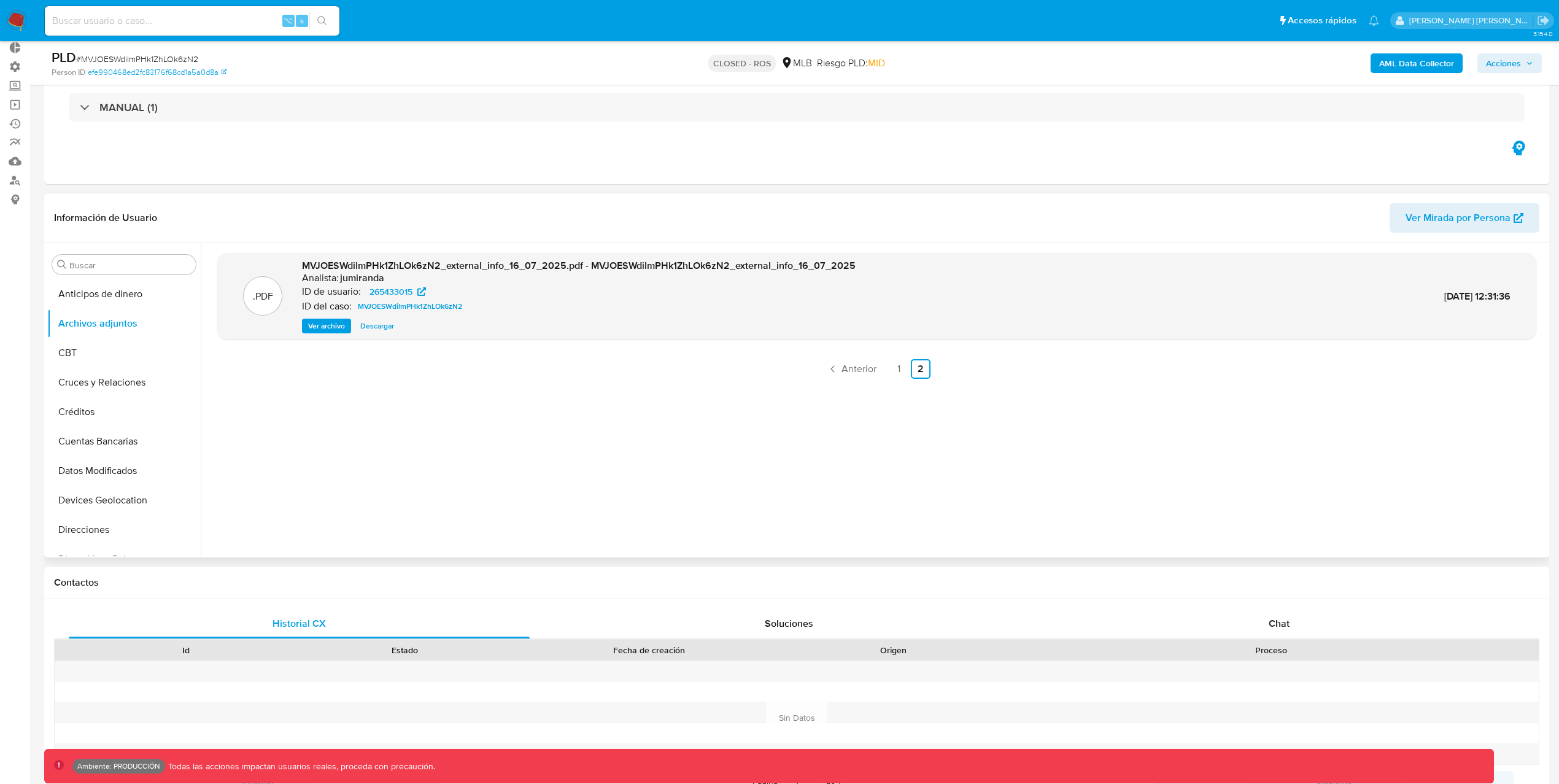
scroll to position [73, 0]
click at [895, 365] on link "1" at bounding box center [898, 368] width 19 height 19
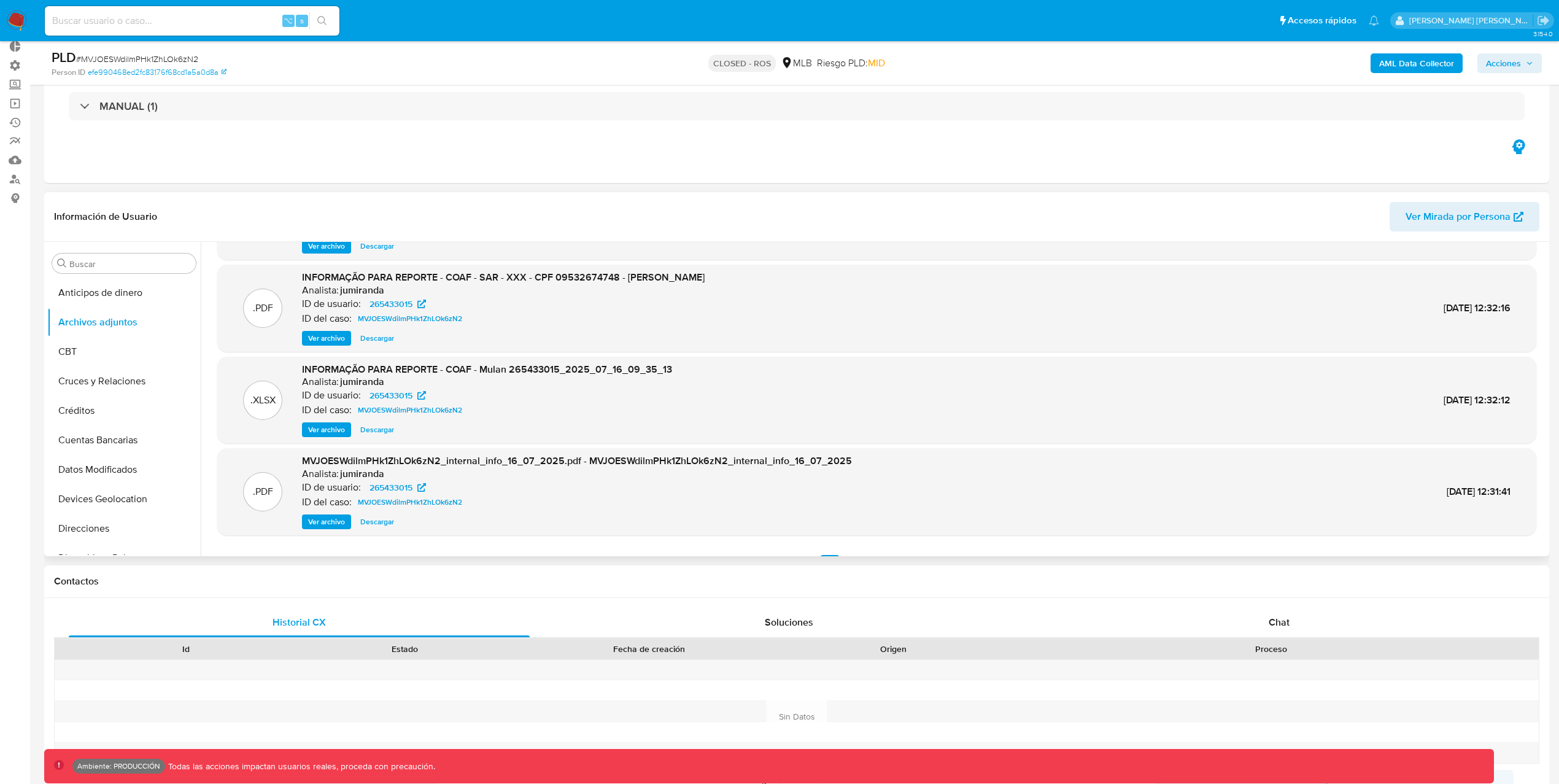
scroll to position [103, 0]
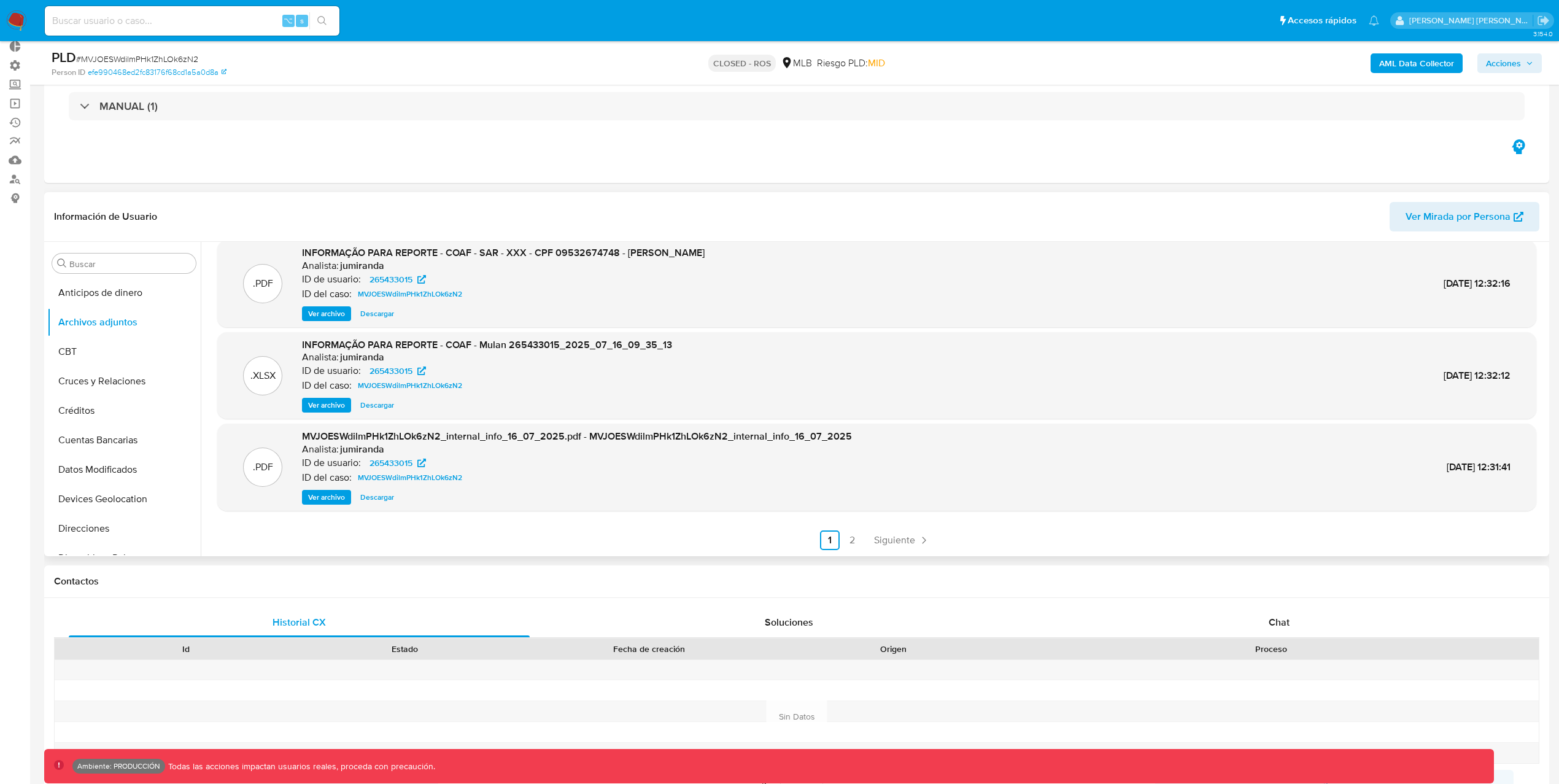
click at [326, 405] on span "Ver archivo" at bounding box center [327, 405] width 37 height 12
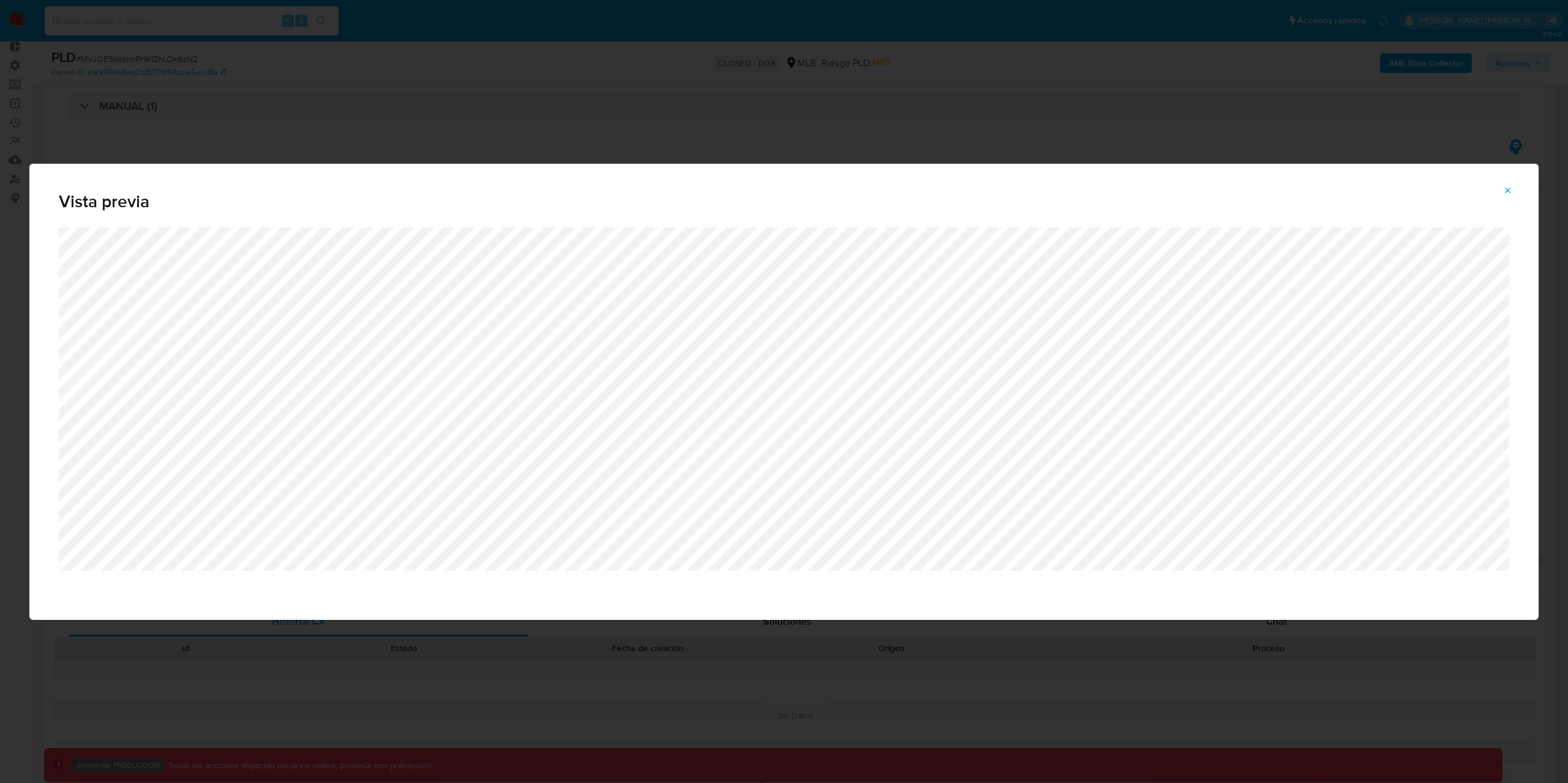
click at [1506, 191] on icon "Attachment preview" at bounding box center [1508, 190] width 10 height 10
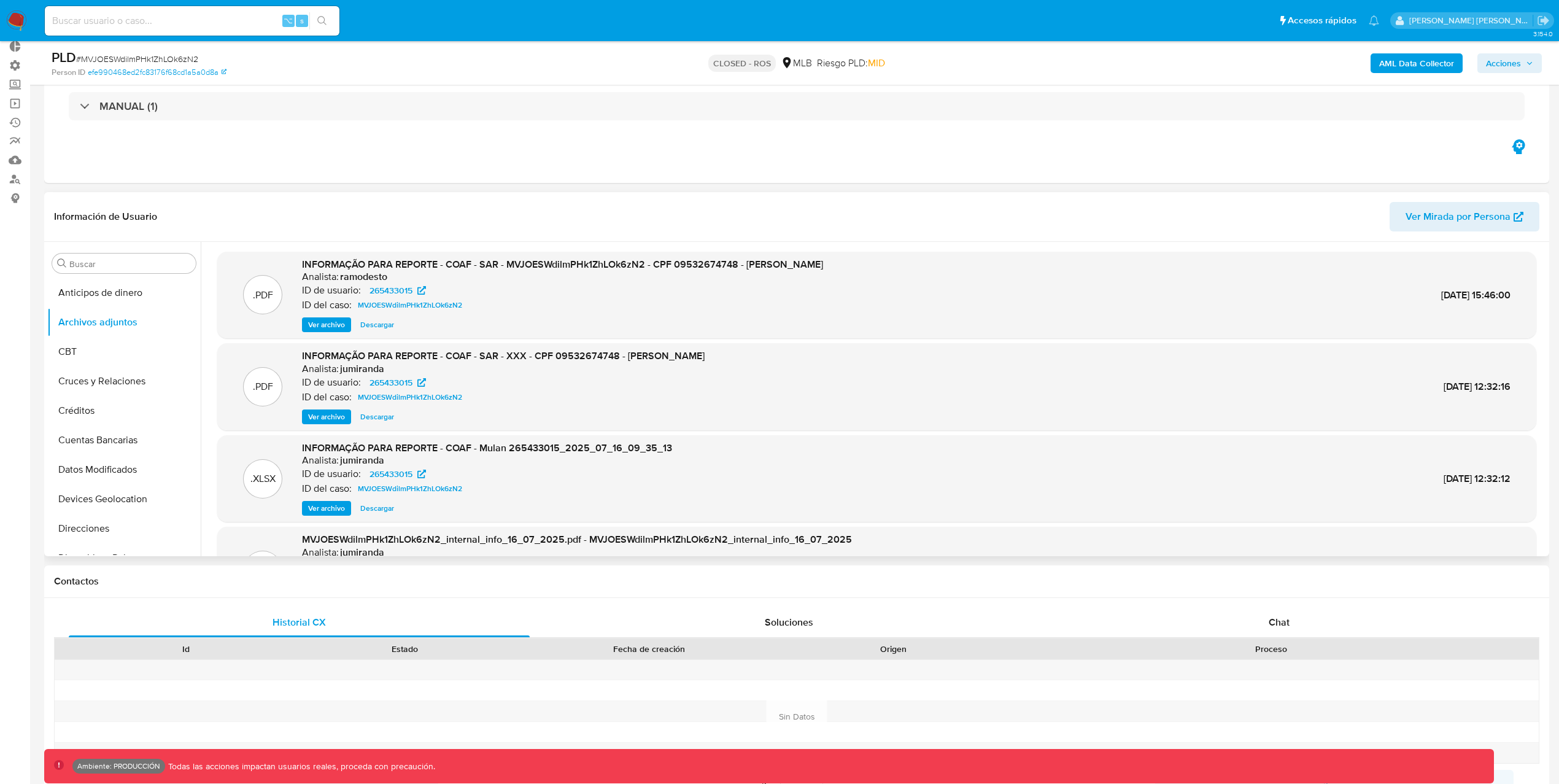
scroll to position [70, 0]
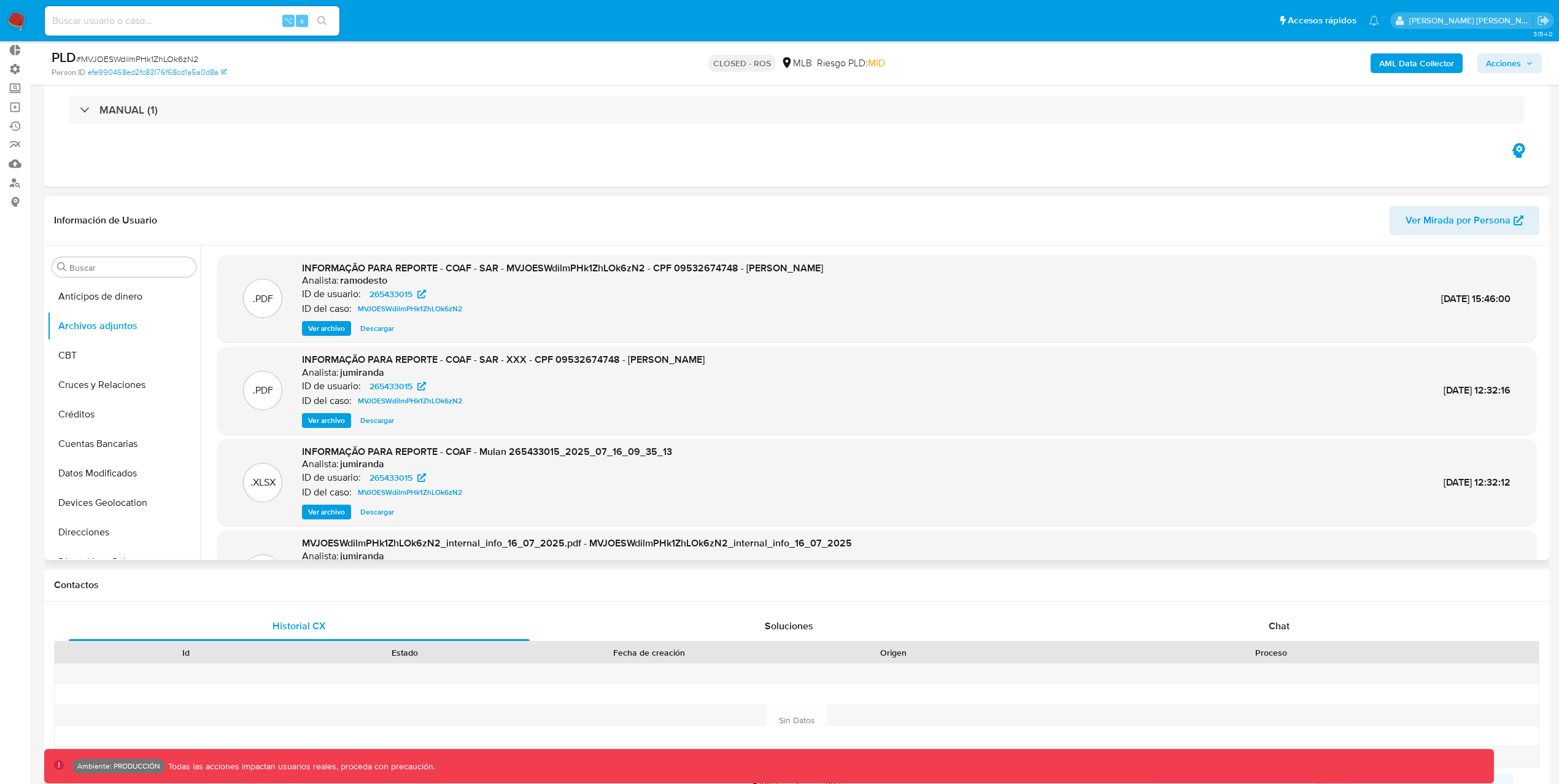
click at [337, 420] on span "Ver archivo" at bounding box center [327, 421] width 37 height 12
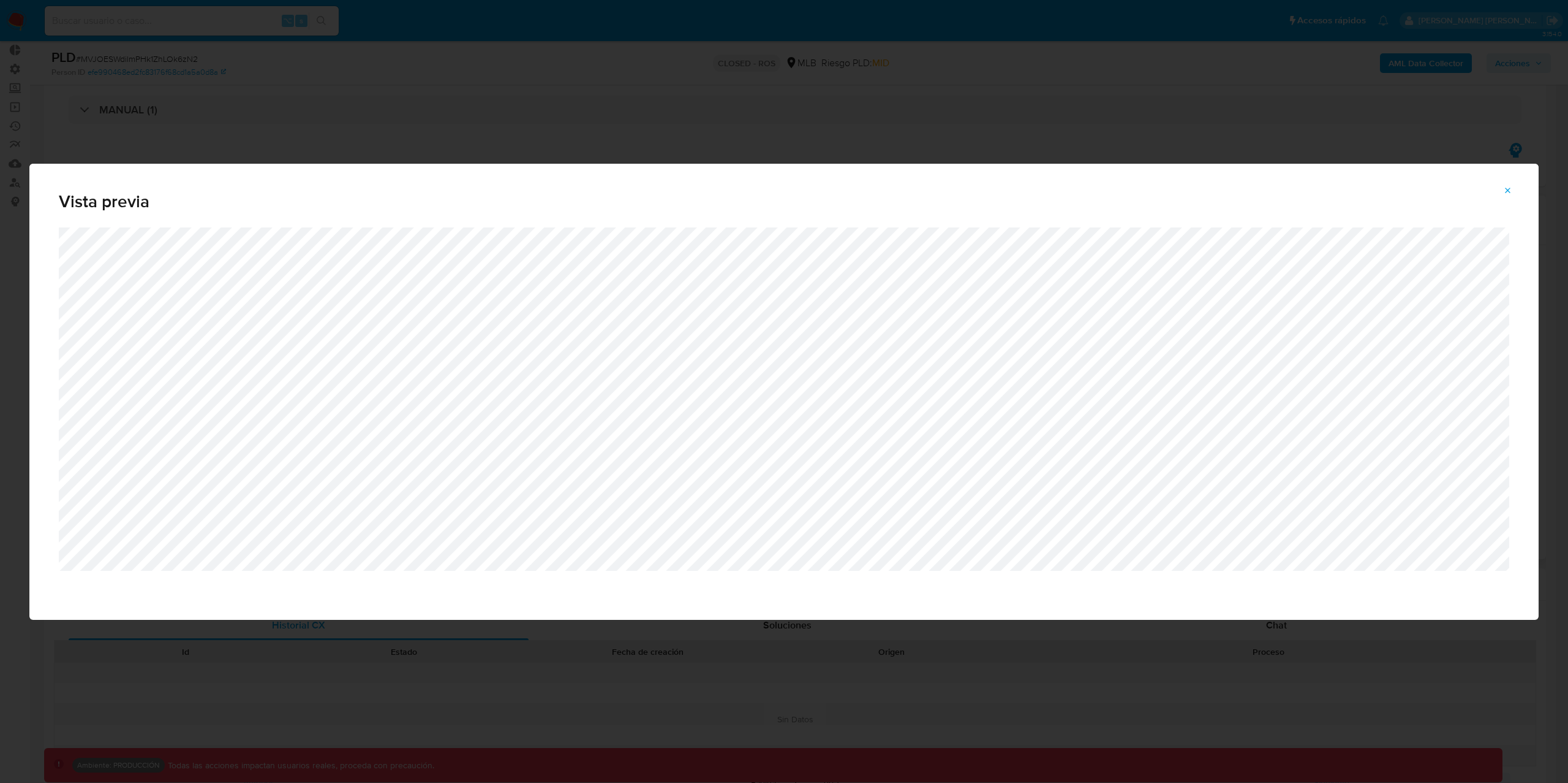
click at [1508, 186] on icon "Attachment preview" at bounding box center [1508, 190] width 10 height 10
